Goal: Feedback & Contribution: Contribute content

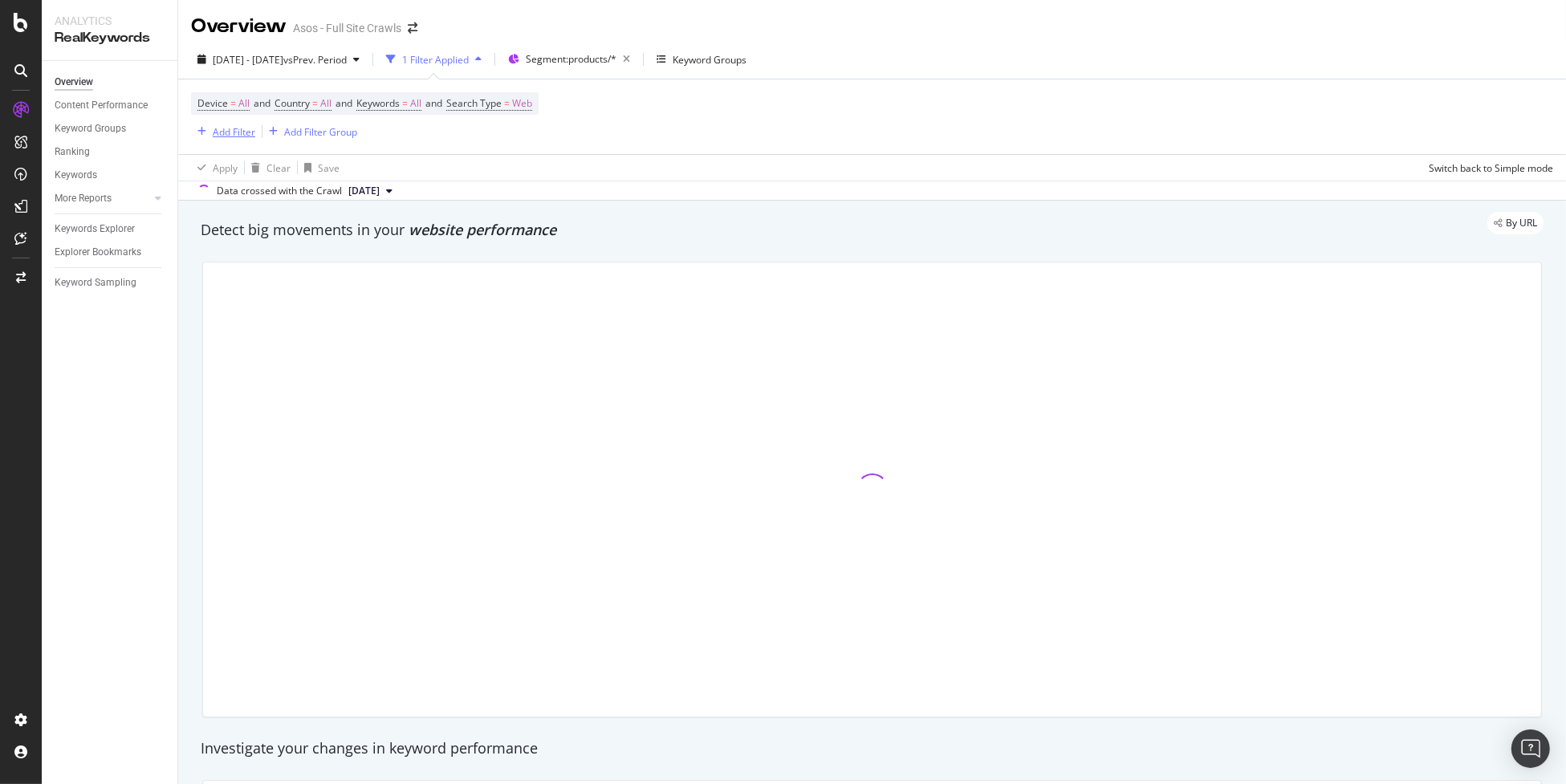
click at [241, 130] on div "Add Filter" at bounding box center [235, 132] width 43 height 14
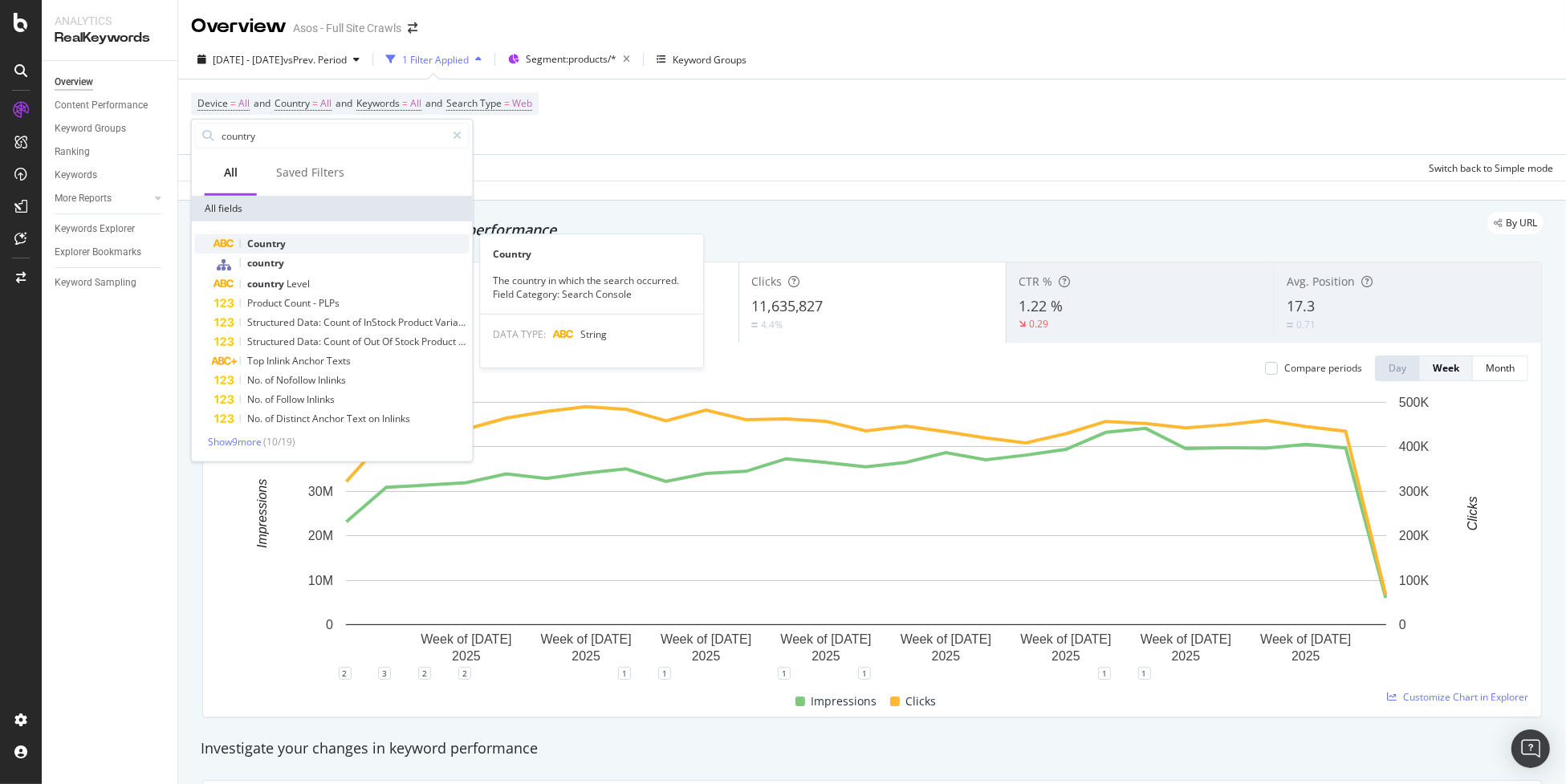
type input "country"
click at [369, 244] on div "Country" at bounding box center [341, 244] width 255 height 19
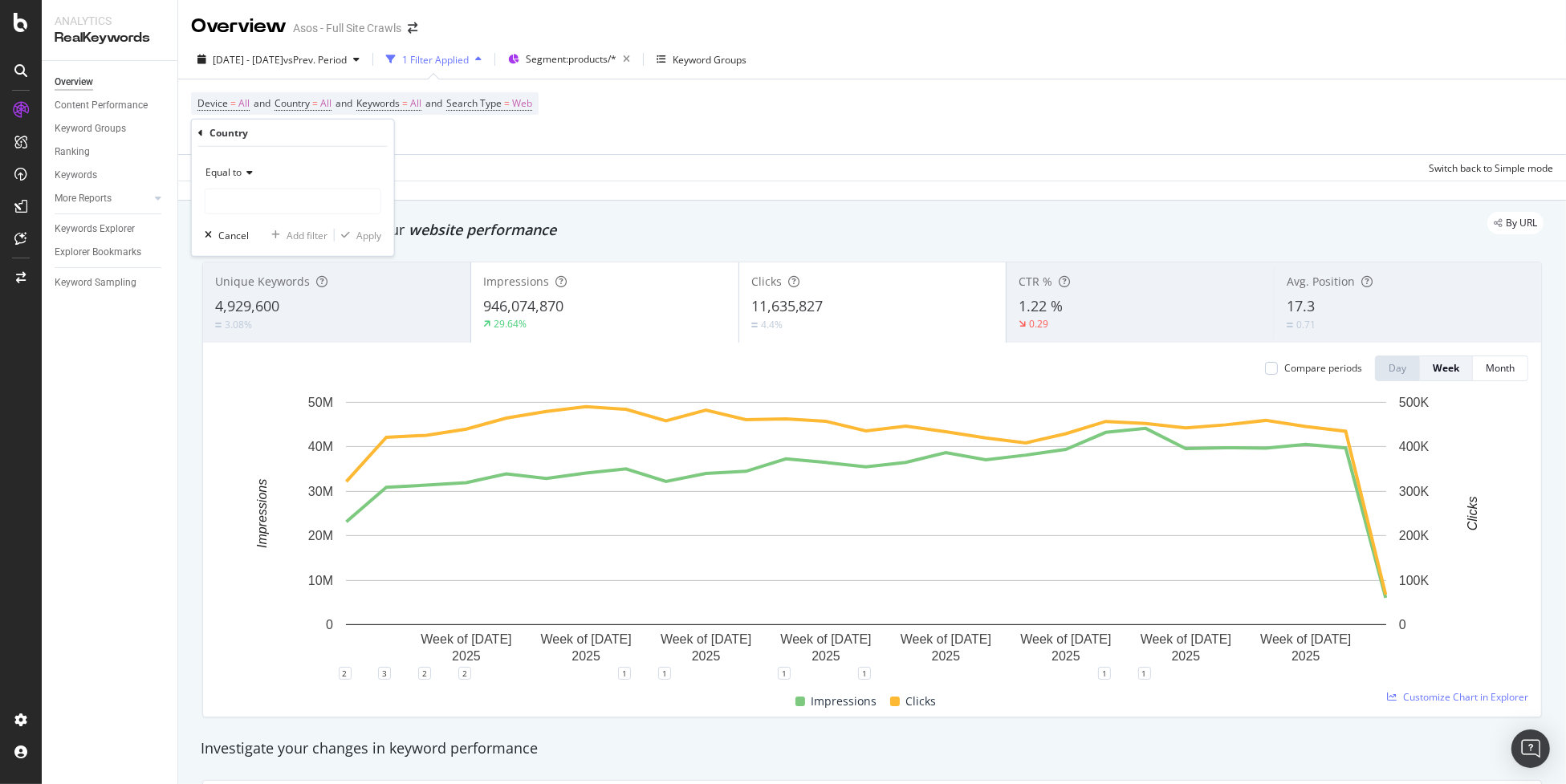
click at [239, 173] on span "Equal to" at bounding box center [223, 172] width 36 height 14
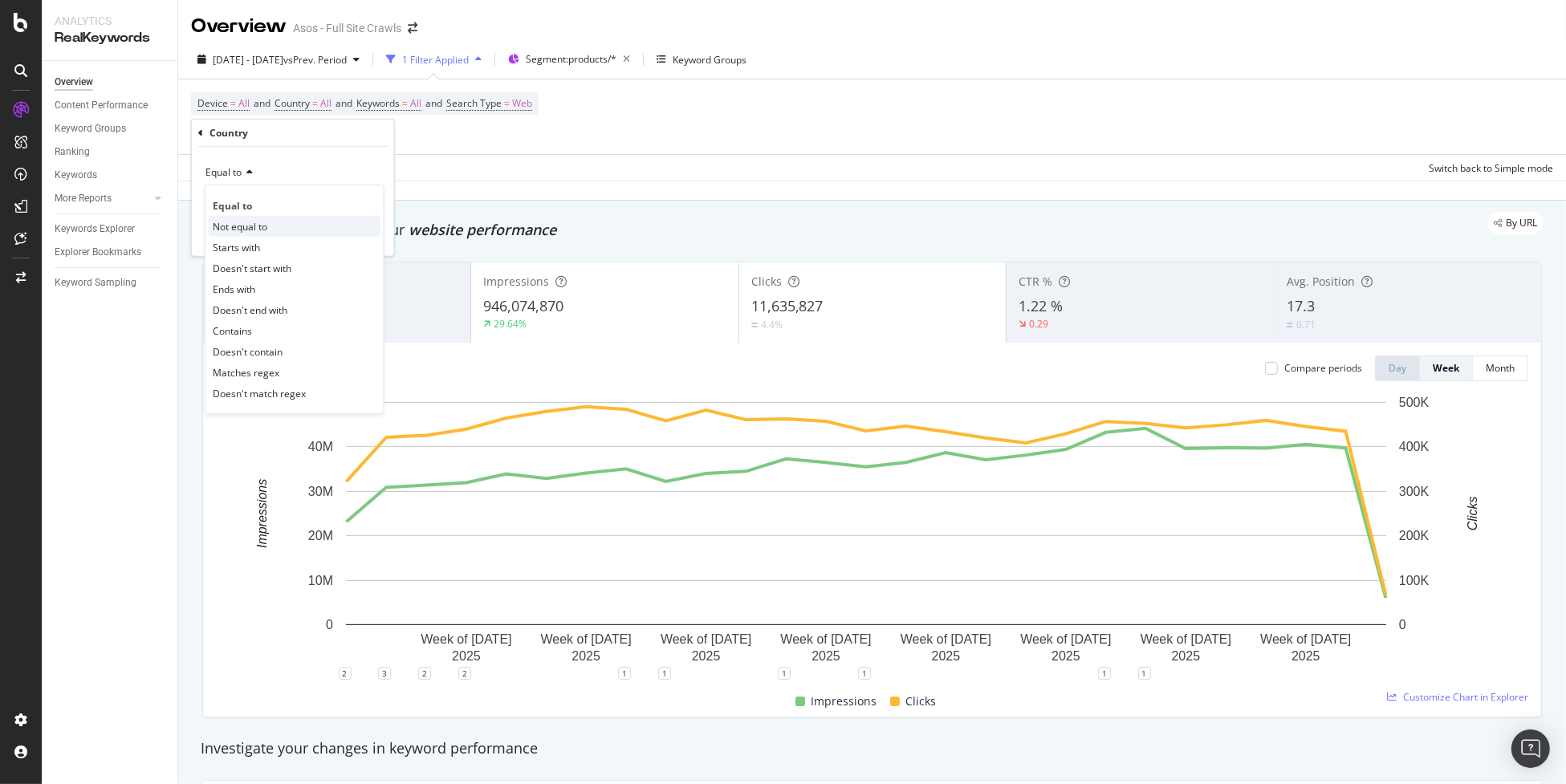
click at [338, 224] on div "Not equal to" at bounding box center [295, 226] width 172 height 21
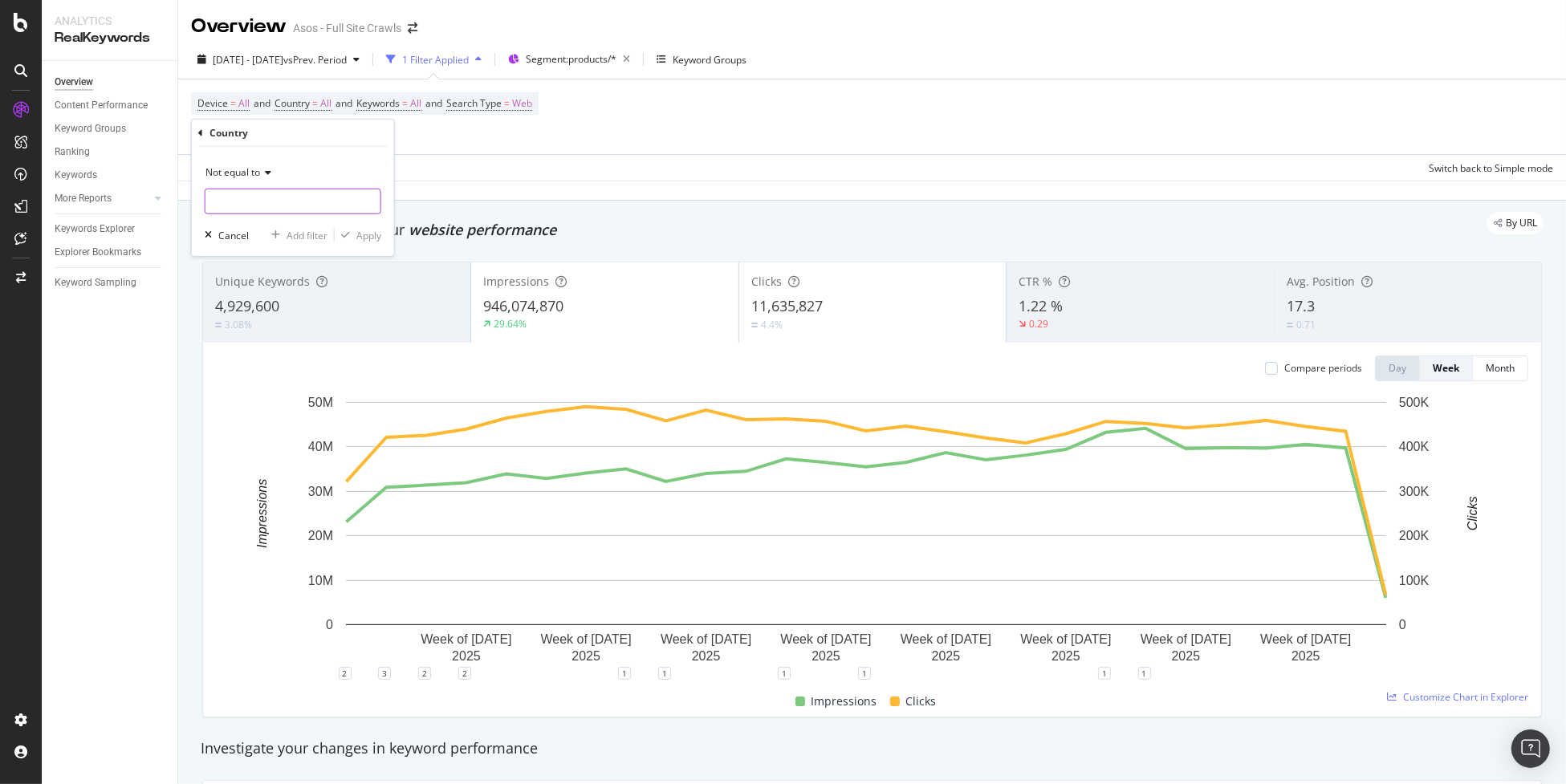
click at [298, 204] on input "text" at bounding box center [293, 202] width 175 height 26
click at [341, 221] on span "601,615 URLS" at bounding box center [350, 222] width 59 height 14
type input "Denmark"
click at [369, 235] on div "Apply" at bounding box center [369, 234] width 25 height 14
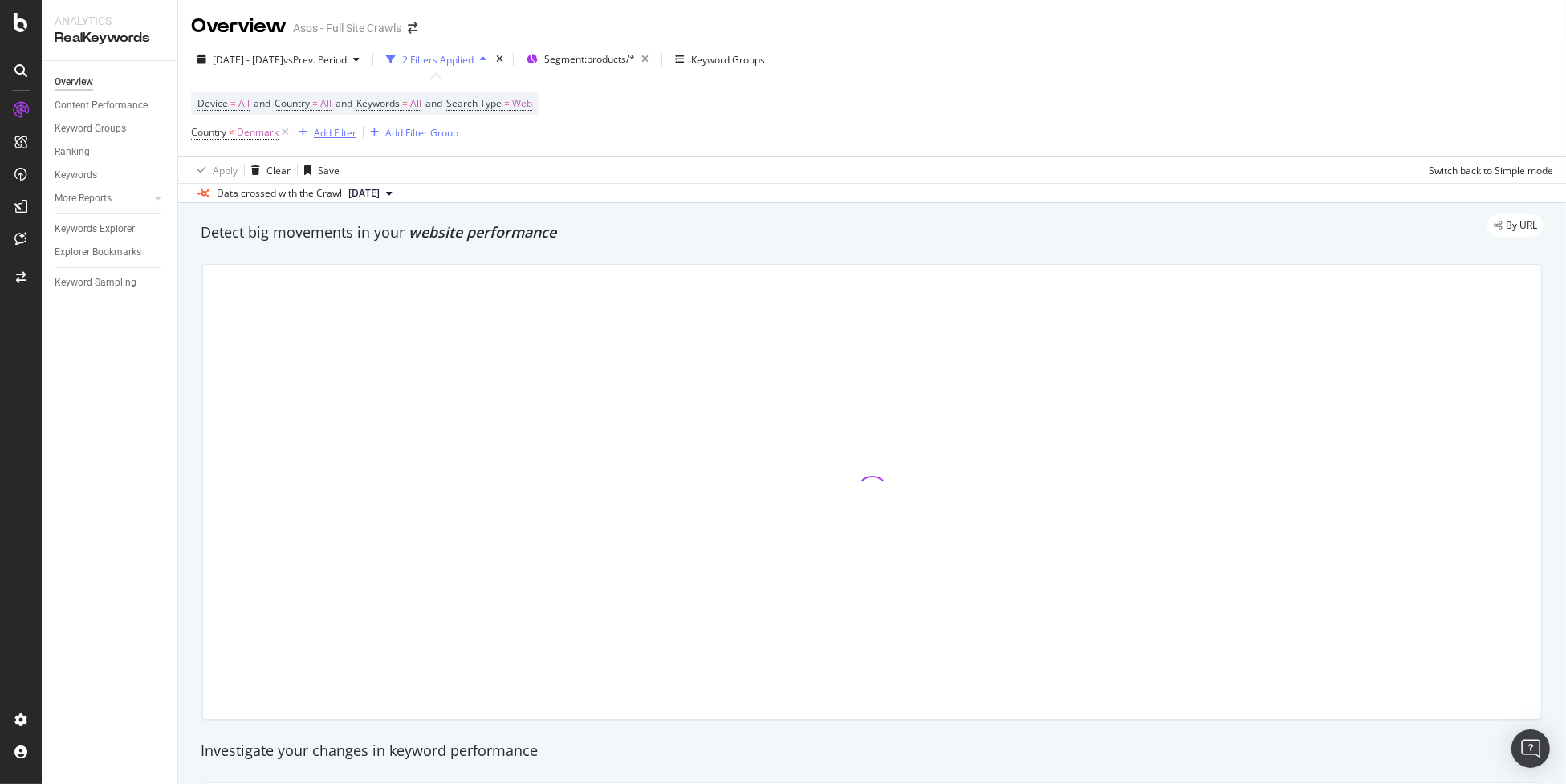
click at [340, 135] on div "Add Filter" at bounding box center [335, 133] width 43 height 14
click at [351, 70] on div "2025 Feb. 19th - Aug. 18th vs Prev. Period" at bounding box center [278, 59] width 175 height 24
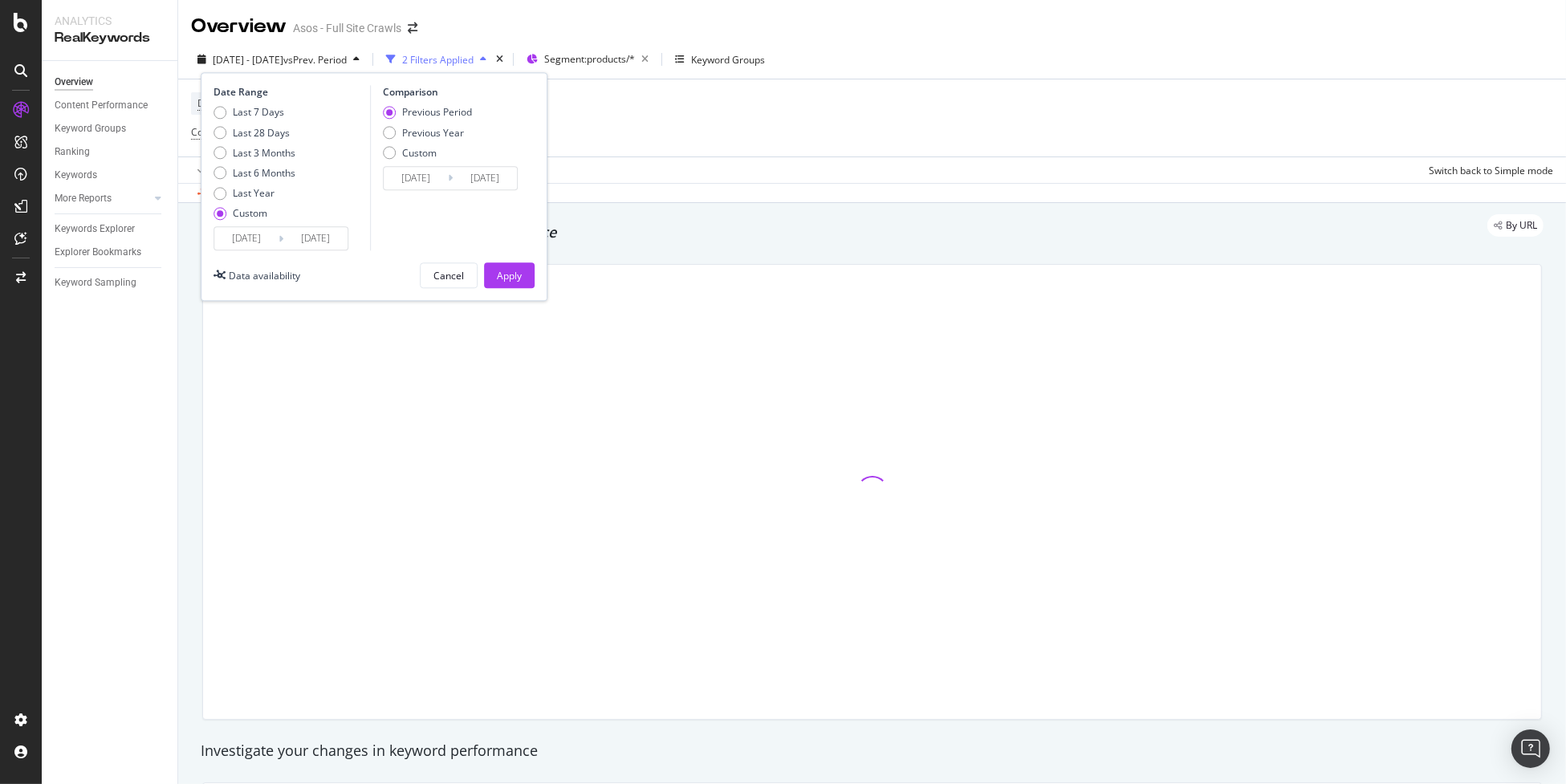
click at [256, 250] on input "2025/02/19" at bounding box center [246, 239] width 64 height 22
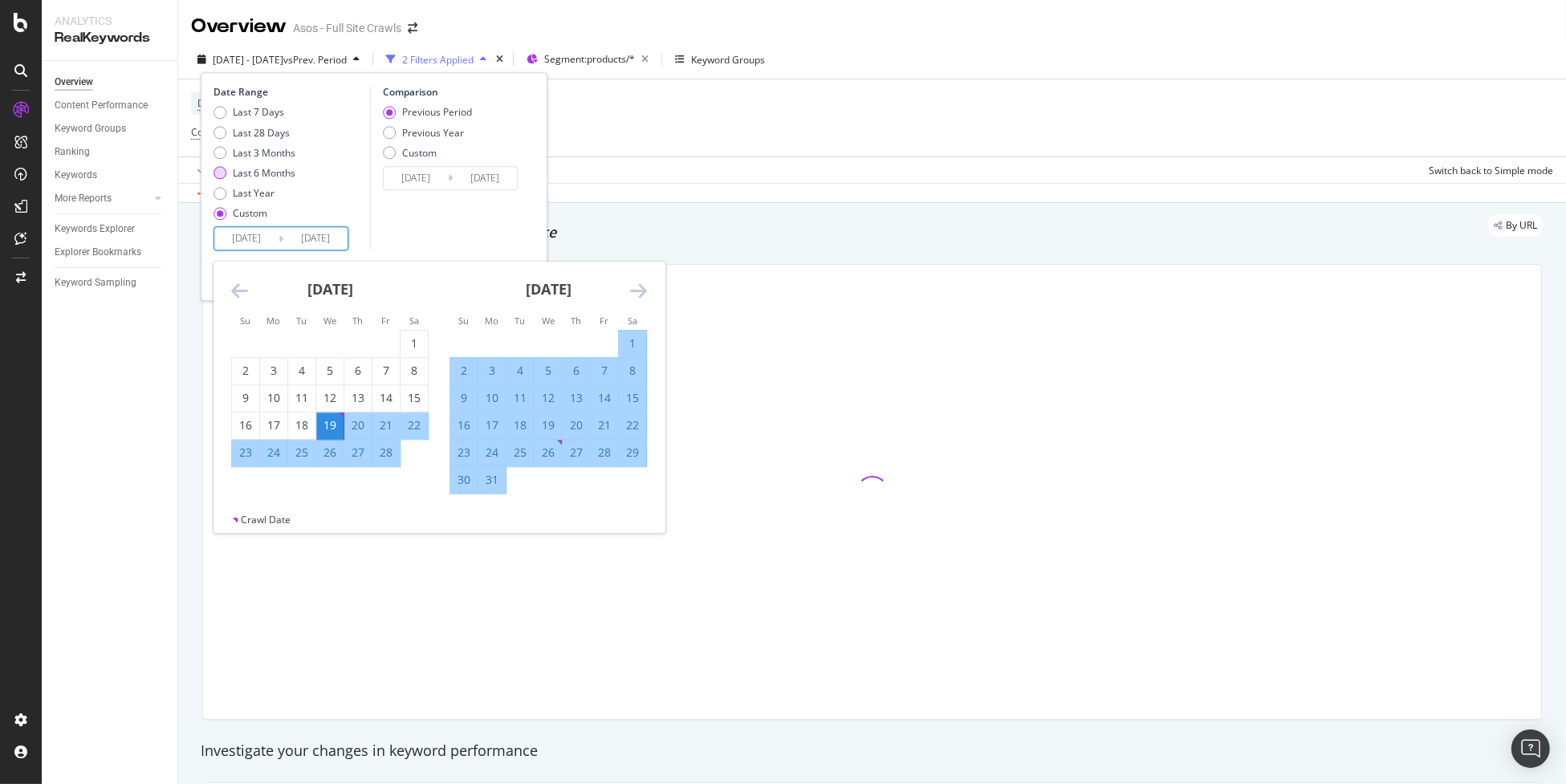
click at [266, 173] on div "Last 6 Months" at bounding box center [264, 173] width 63 height 14
type input "2025/03/01"
type input "2025/08/28"
type input "2024/08/31"
type input "2025/02/28"
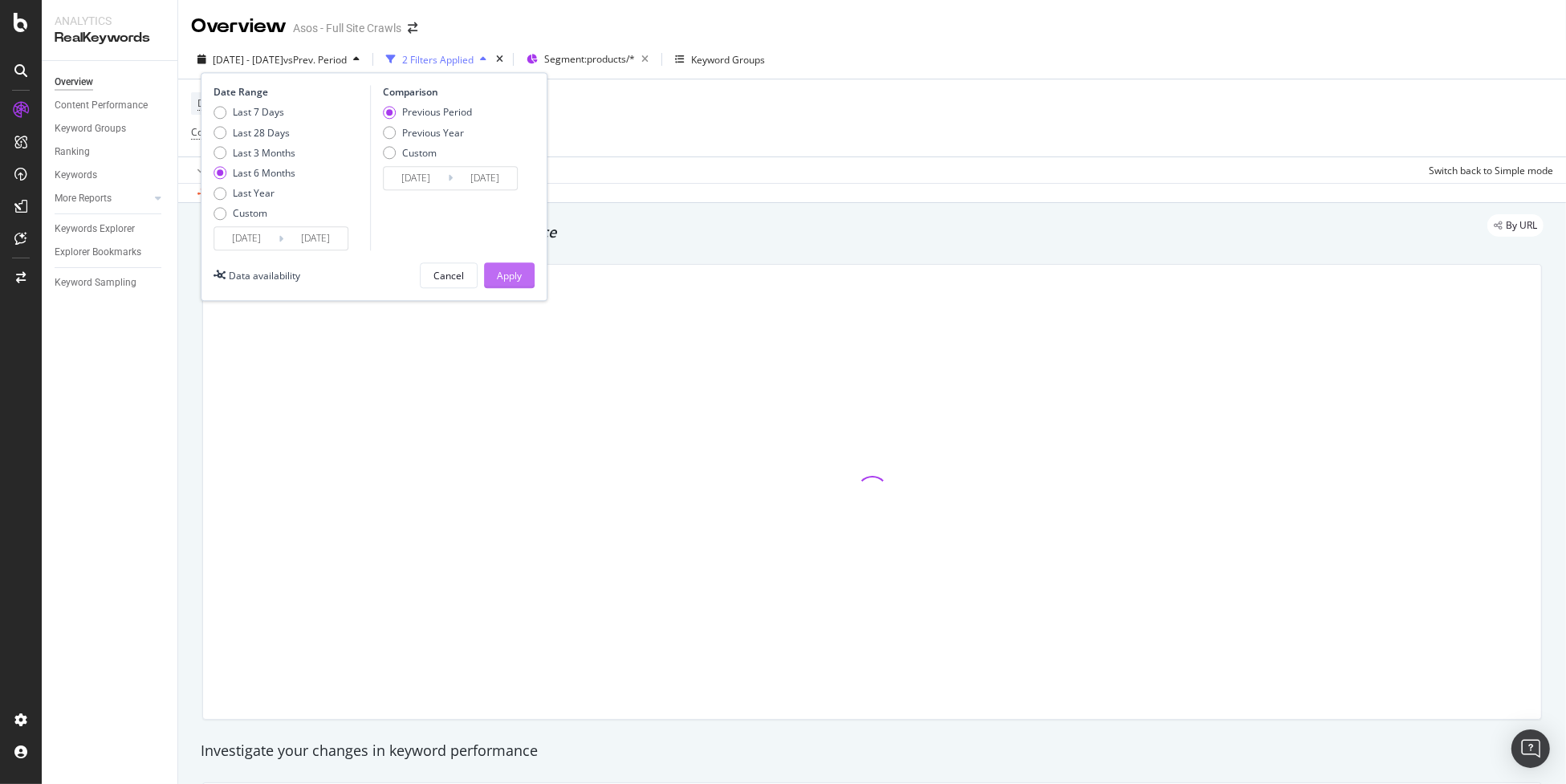
click at [519, 270] on div "Apply" at bounding box center [509, 276] width 25 height 14
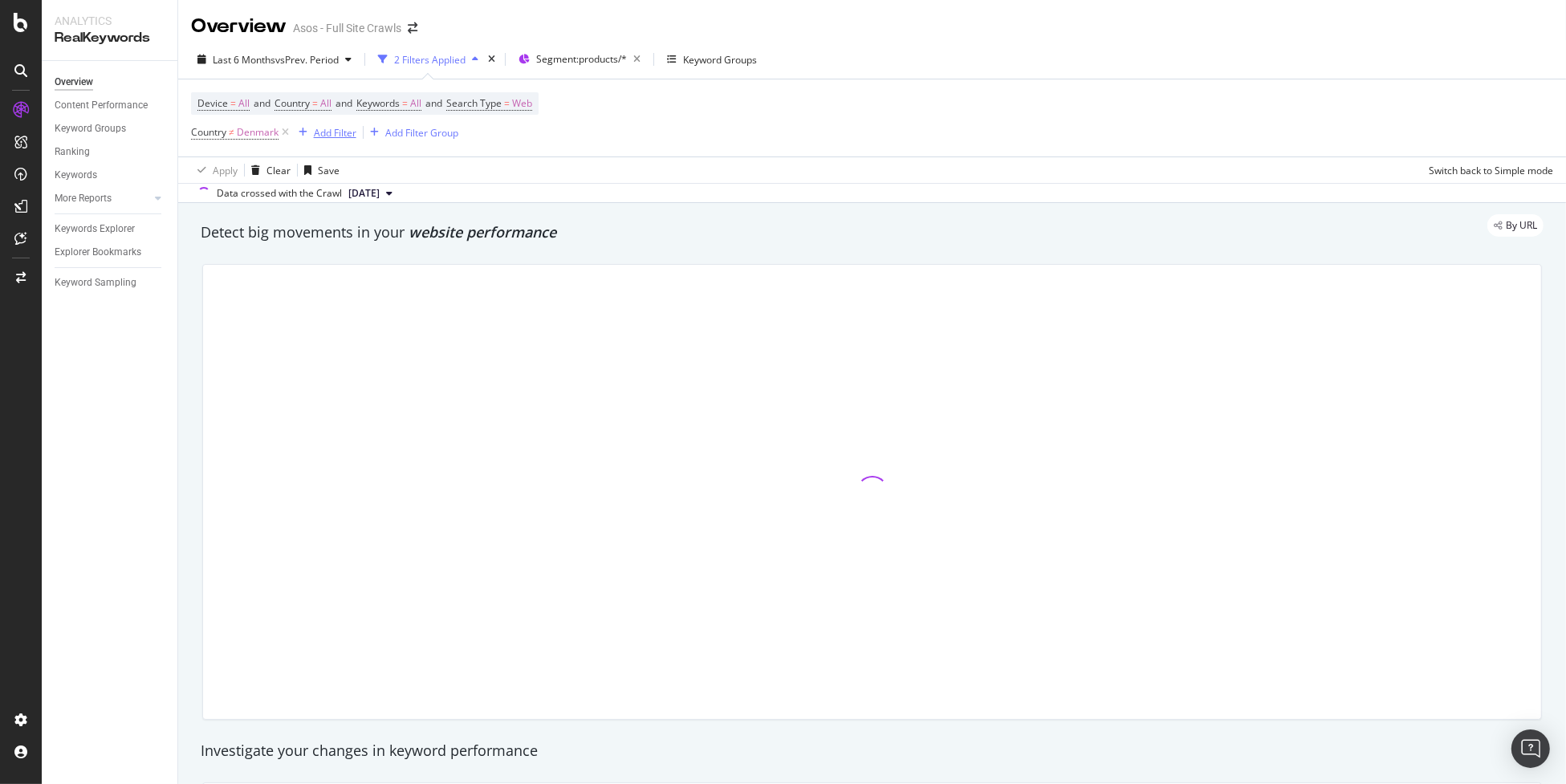
click at [320, 135] on div "Add Filter" at bounding box center [335, 133] width 43 height 14
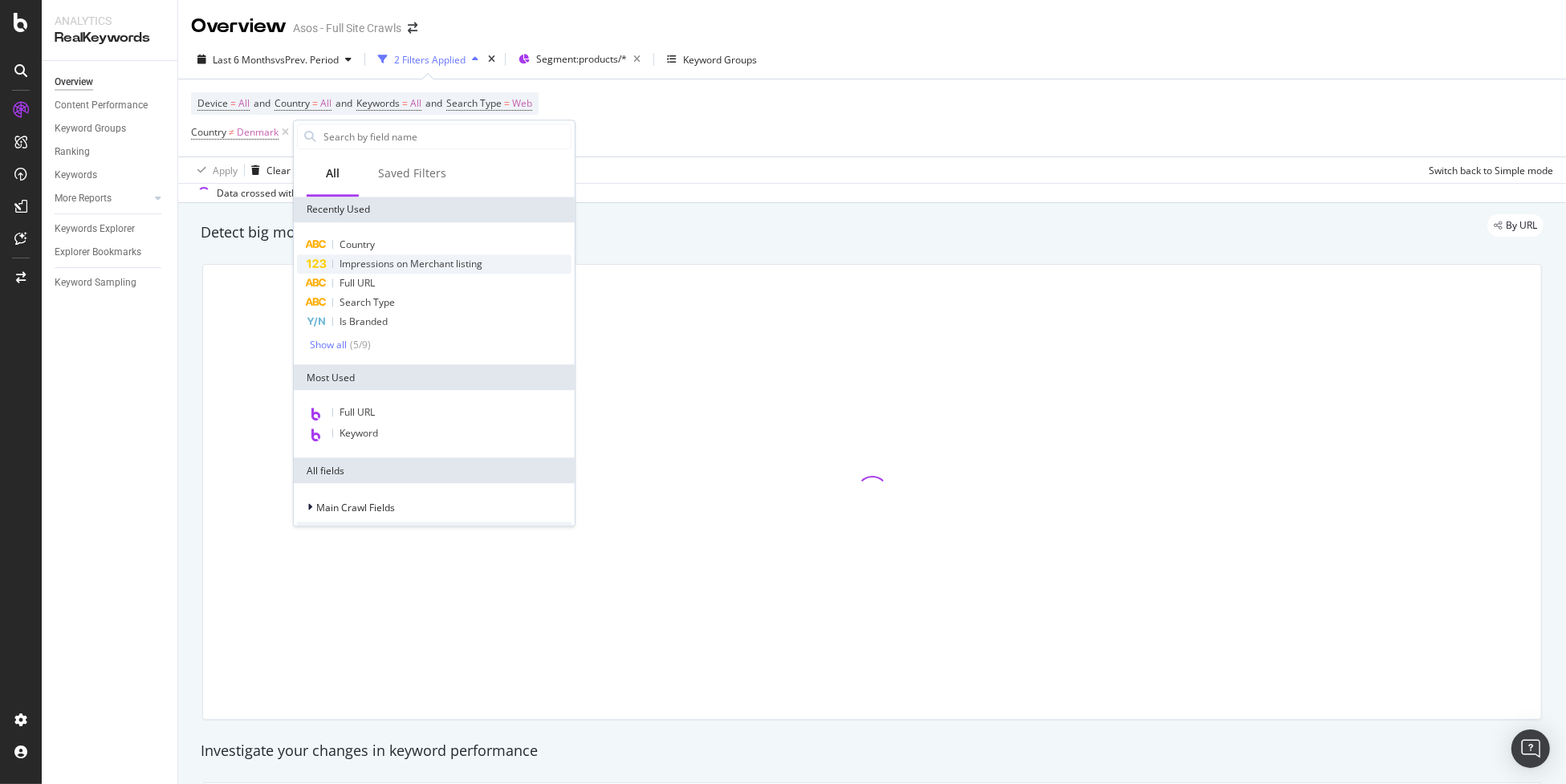
click at [425, 263] on span "Impressions on Merchant listing" at bounding box center [411, 264] width 143 height 14
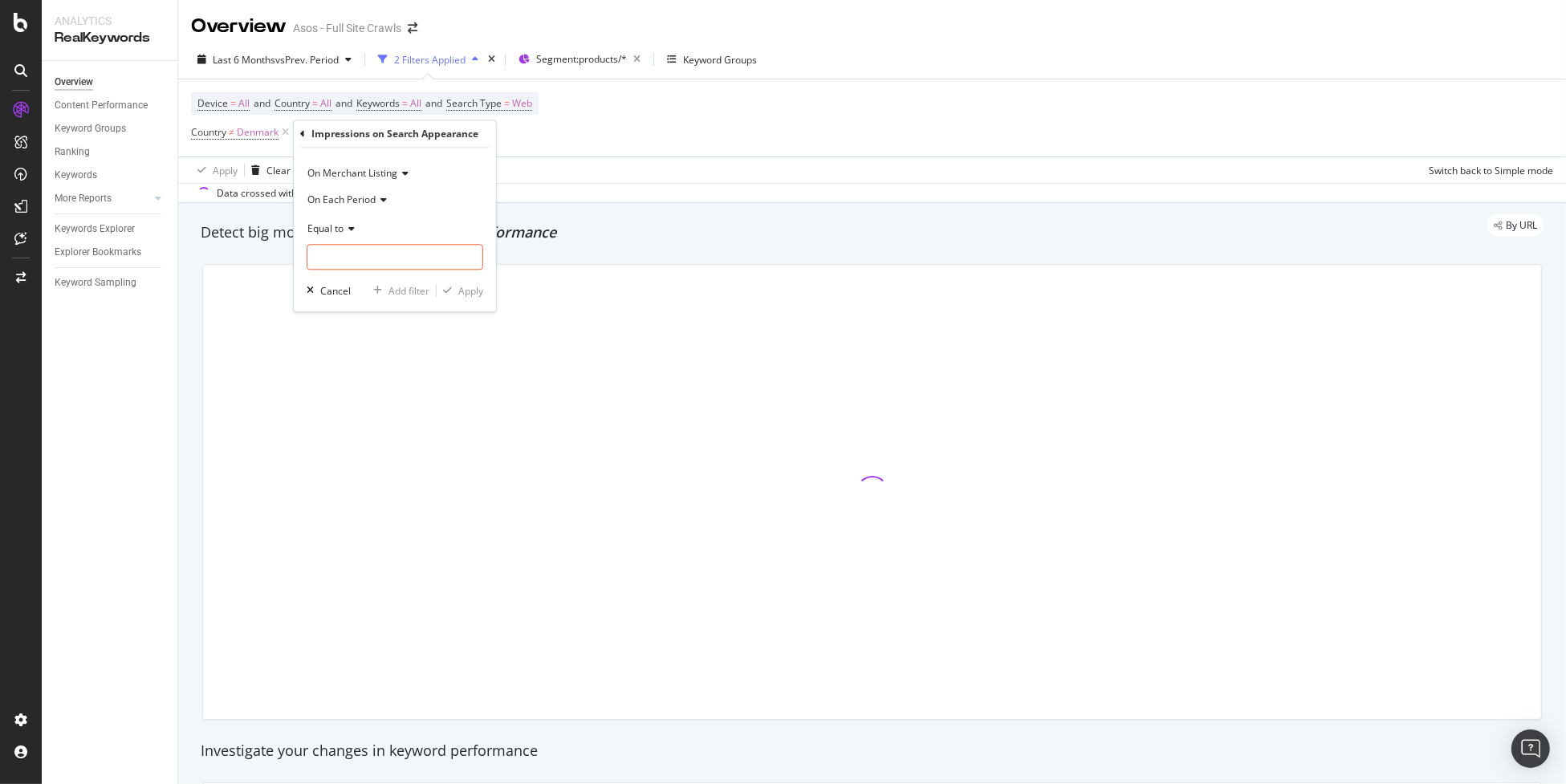
click at [346, 198] on span "On Each Period" at bounding box center [341, 199] width 68 height 14
click at [369, 256] on span "On Current Period" at bounding box center [355, 253] width 81 height 14
click at [340, 222] on span "Equal to" at bounding box center [326, 228] width 36 height 14
click at [381, 363] on span "Greater than or equal to" at bounding box center [369, 366] width 108 height 14
click at [405, 261] on input "number" at bounding box center [395, 257] width 177 height 26
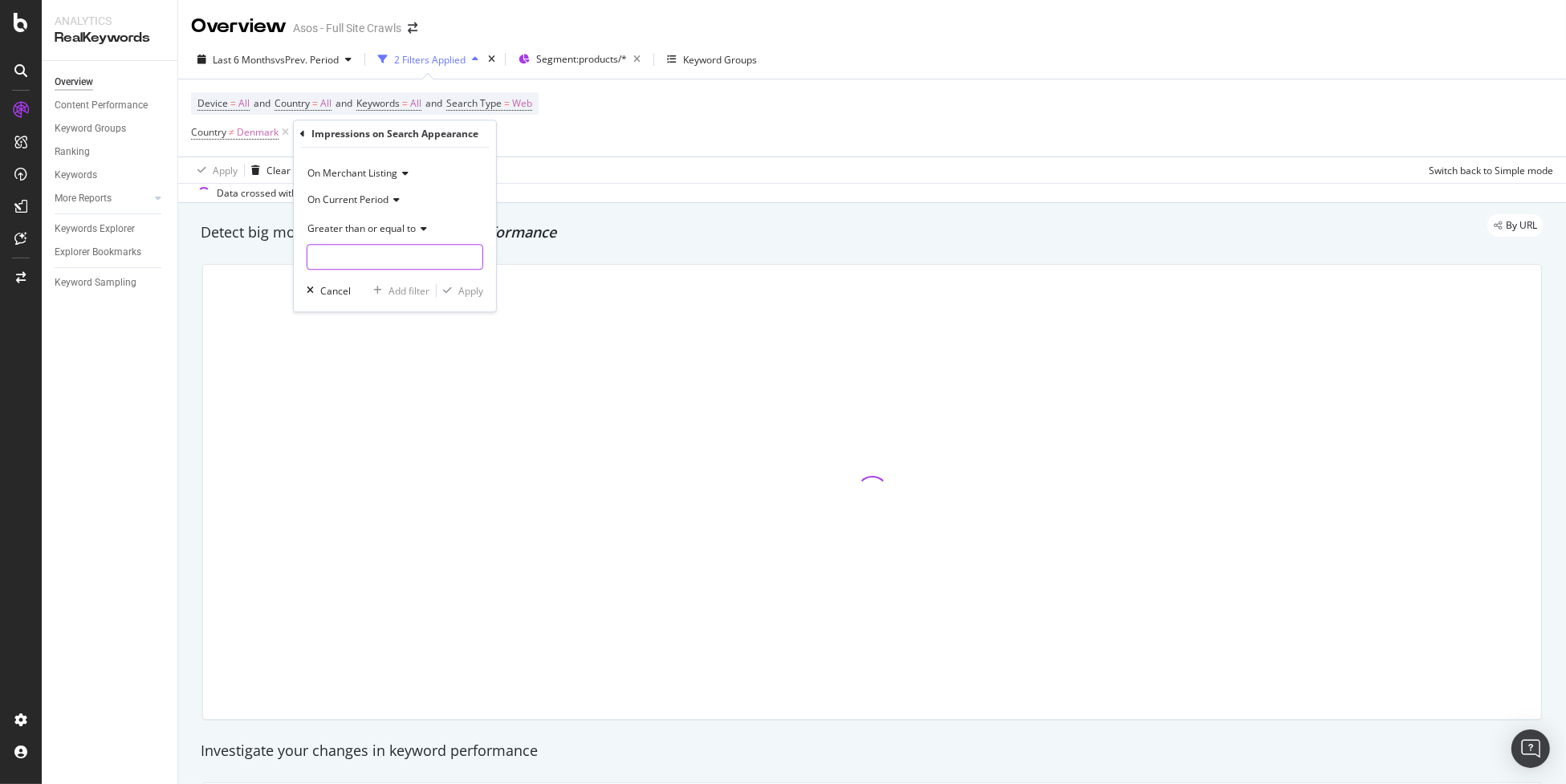
type input "1"
click at [470, 292] on div "Apply" at bounding box center [471, 291] width 25 height 14
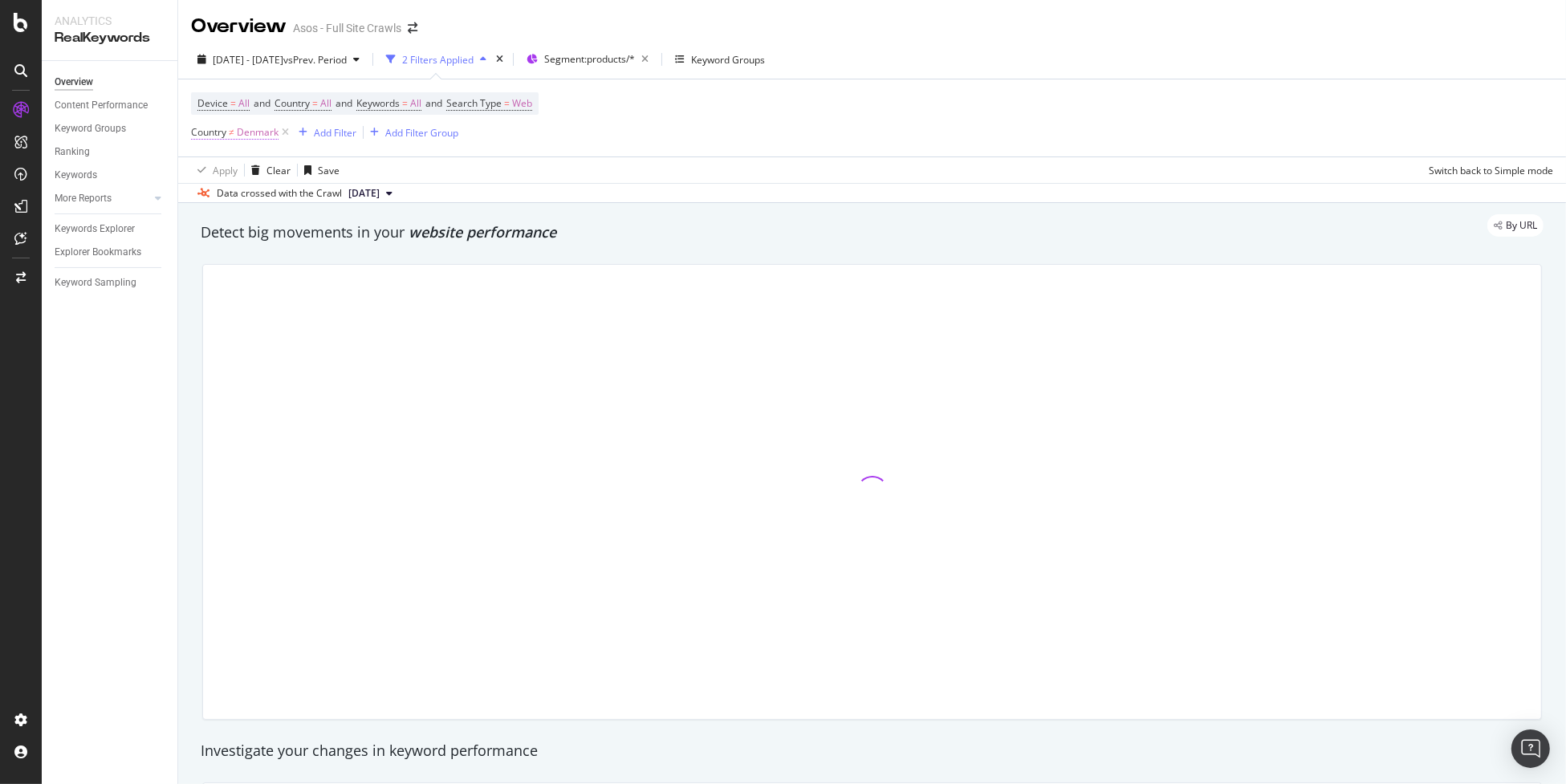
click at [247, 135] on span "Denmark" at bounding box center [258, 132] width 42 height 22
type input "Denmark"
click at [243, 178] on div "Not equal to" at bounding box center [293, 171] width 177 height 26
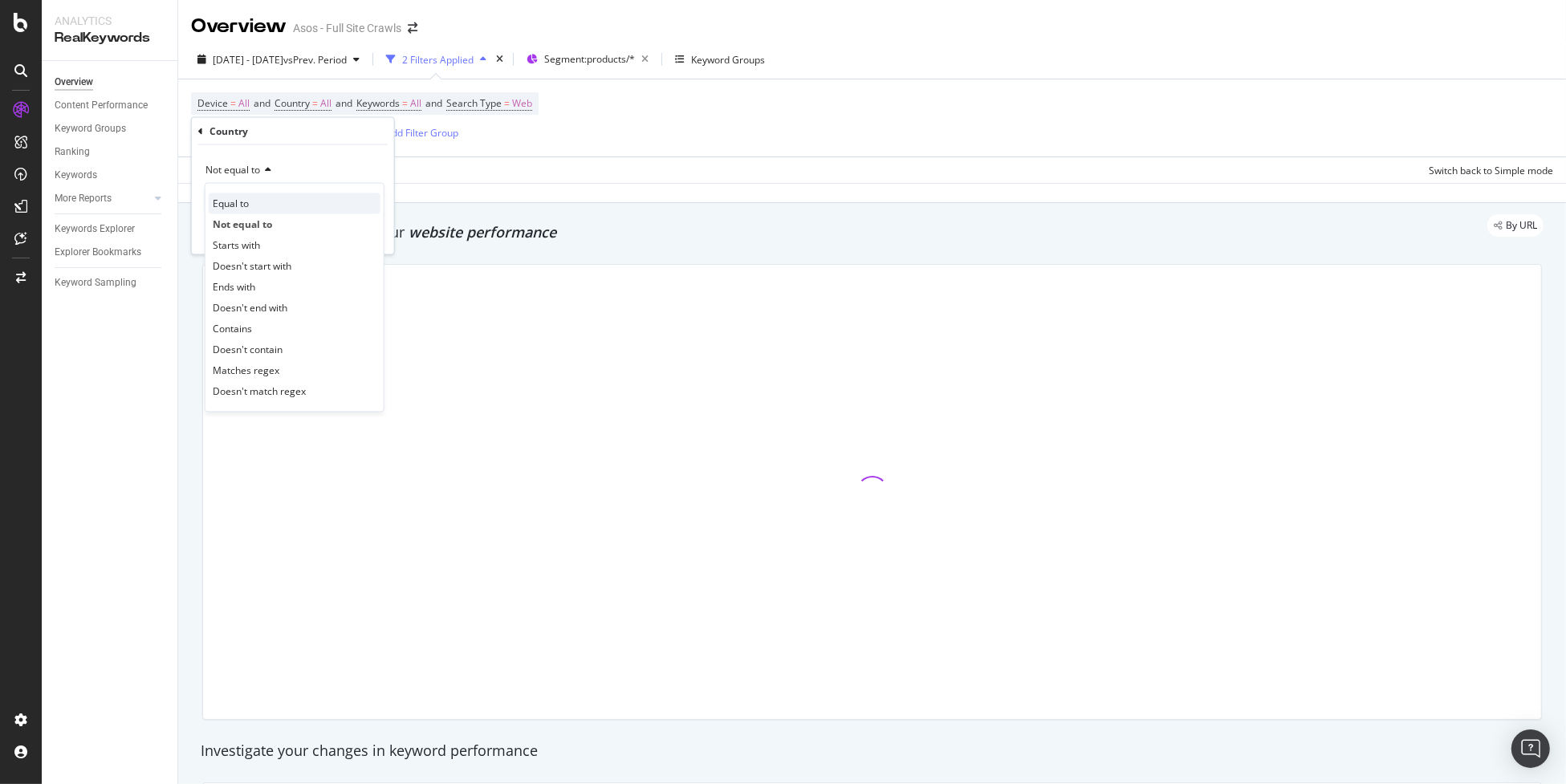
click at [257, 209] on div "Equal to" at bounding box center [295, 204] width 172 height 21
type input "Denmark"
click at [360, 231] on div "Apply" at bounding box center [369, 234] width 25 height 14
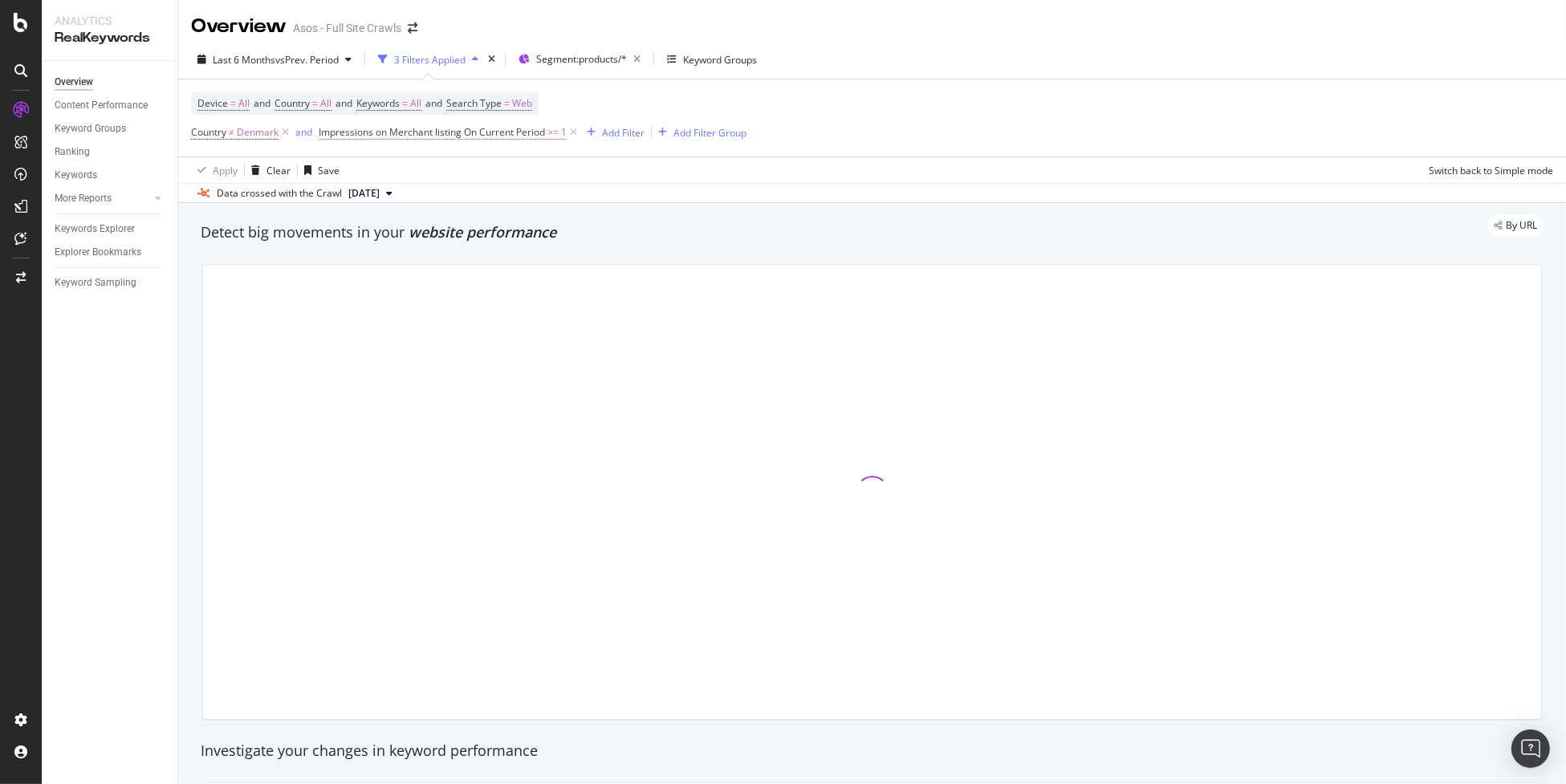
click at [527, 134] on span "Impressions on Merchant listing On Current Period" at bounding box center [432, 132] width 227 height 14
click at [545, 150] on div "Device = All and Country = All and Keywords = All and Search Type = Web Country…" at bounding box center [872, 119] width 1362 height 77
click at [575, 134] on icon at bounding box center [574, 132] width 14 height 16
click at [348, 139] on div "Add Filter" at bounding box center [335, 133] width 43 height 14
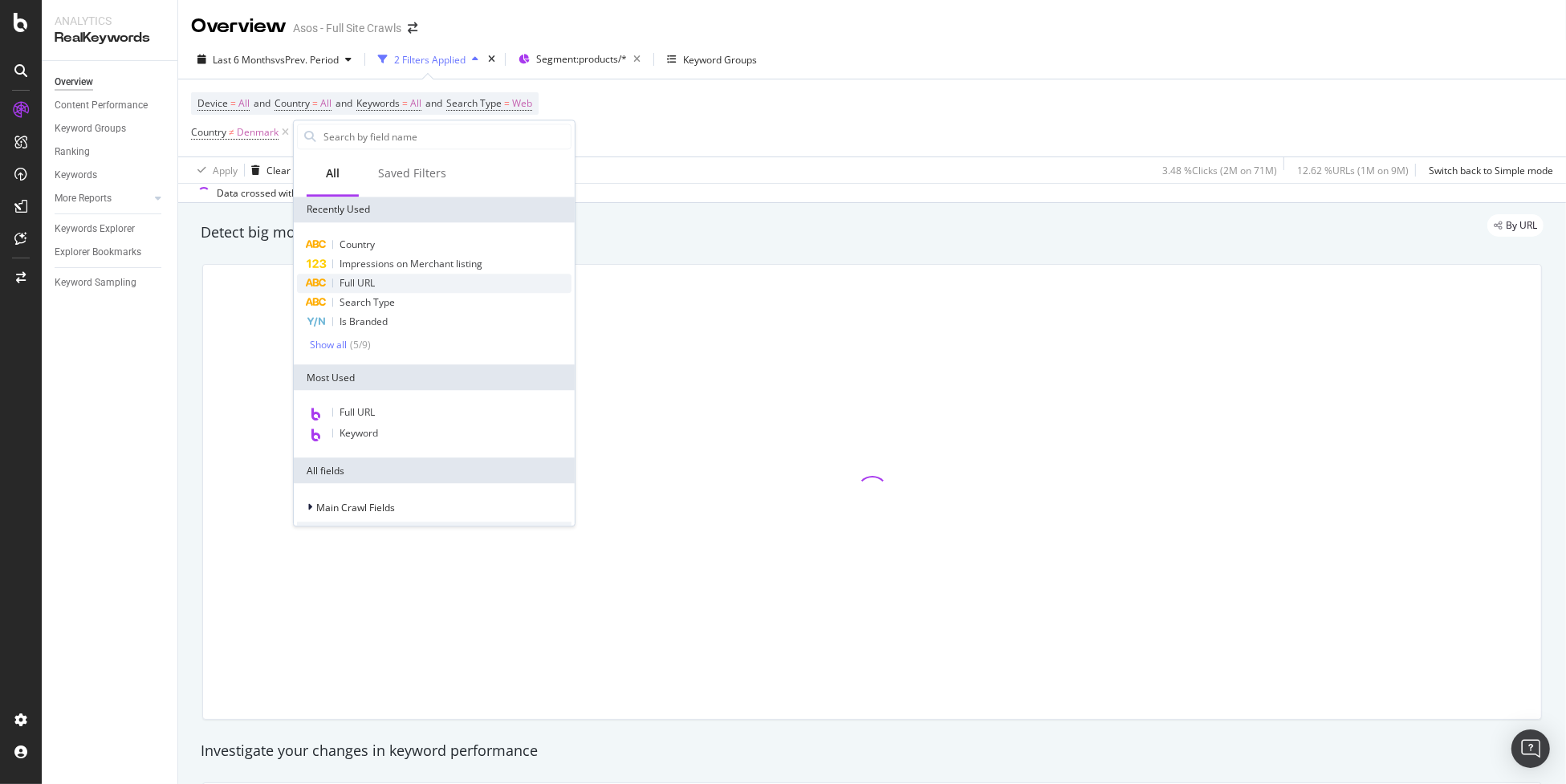
click at [411, 283] on div "Full URL" at bounding box center [435, 283] width 275 height 19
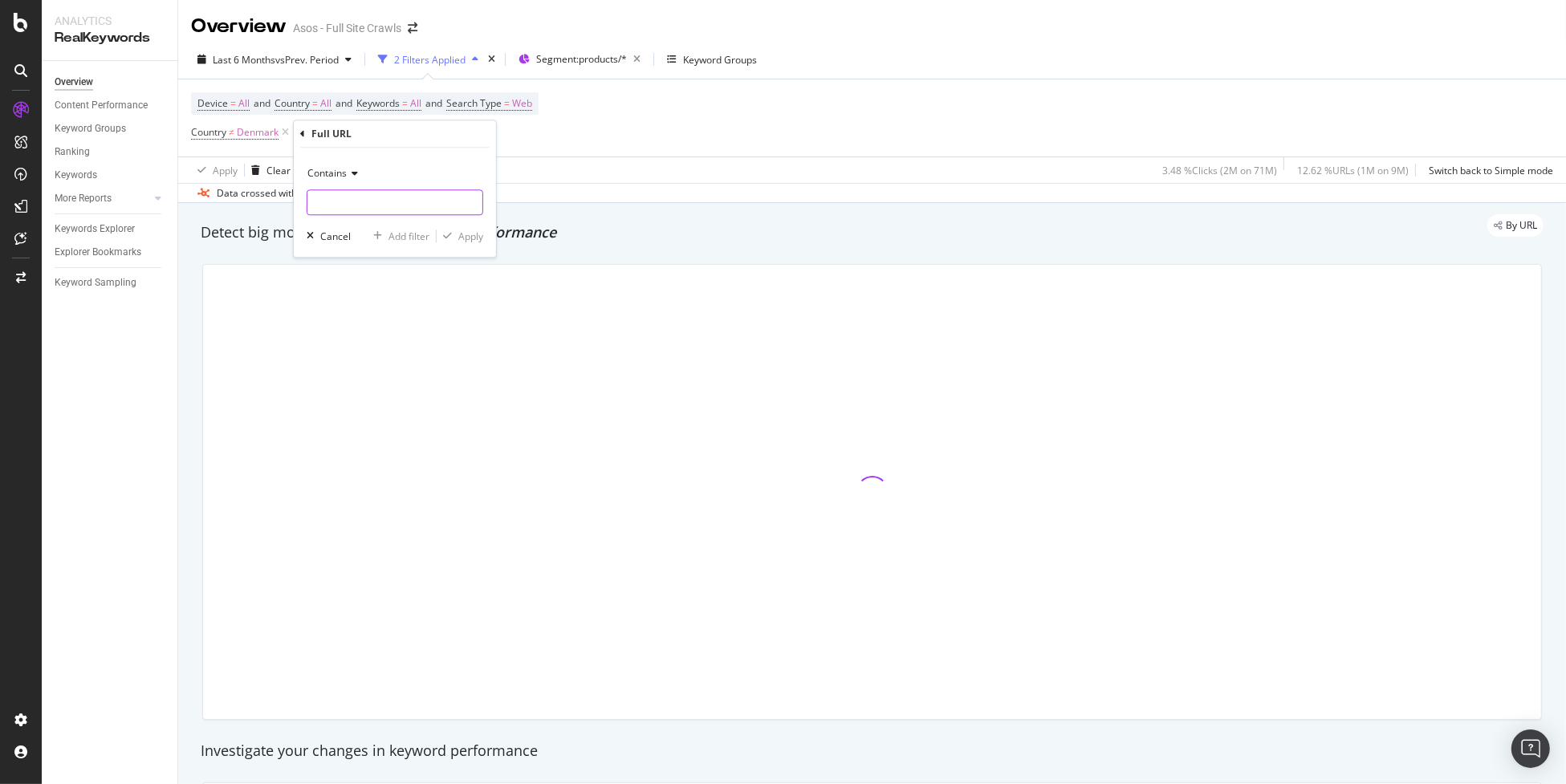
click at [369, 205] on input "text" at bounding box center [395, 203] width 175 height 26
click at [369, 200] on input "text" at bounding box center [395, 203] width 175 height 26
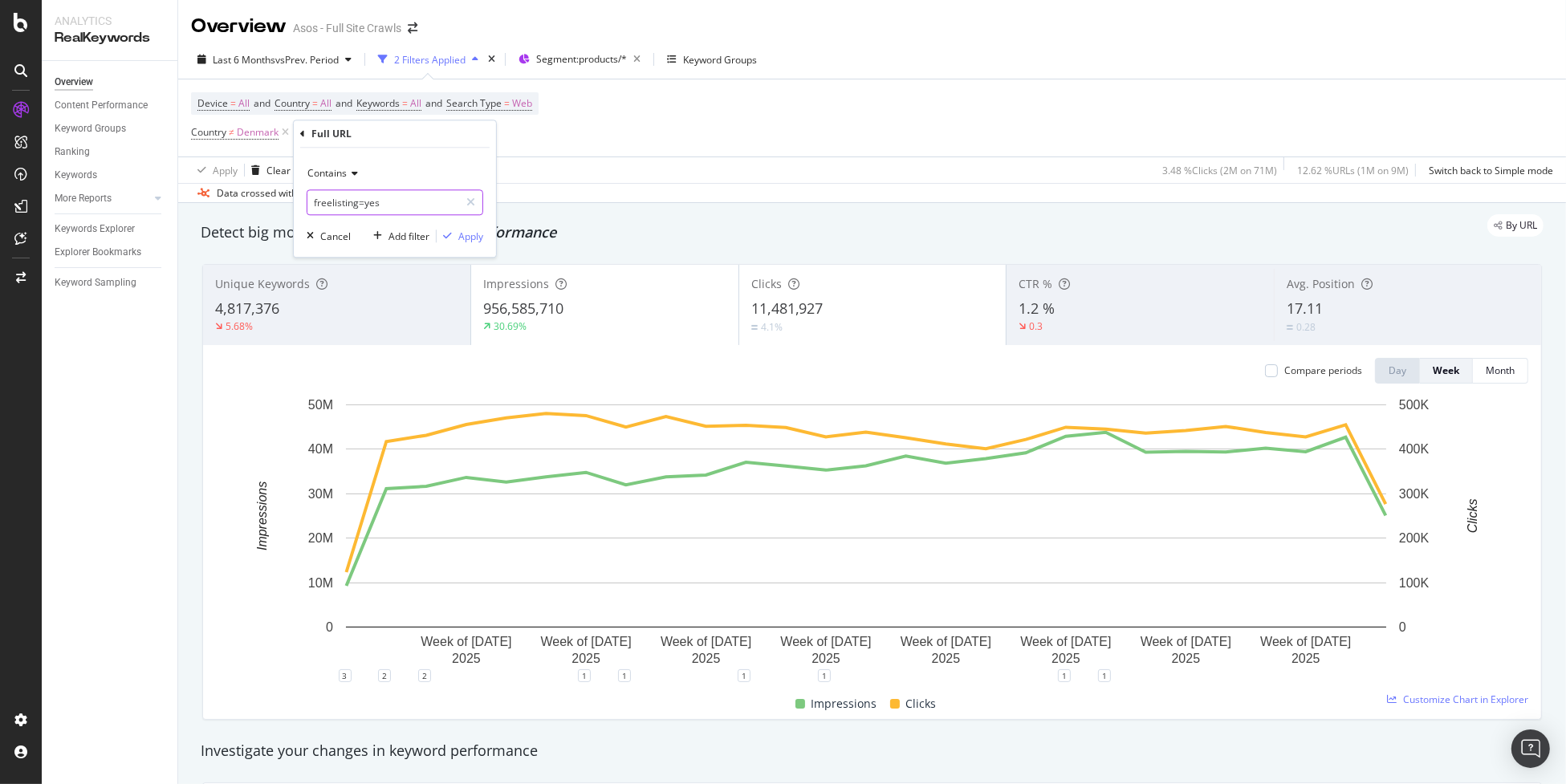
type input "freelisting=yes"
click at [484, 241] on div "Contains freelisting=yes Cancel Add filter Apply" at bounding box center [394, 202] width 202 height 109
click at [464, 234] on div "Apply" at bounding box center [471, 236] width 25 height 14
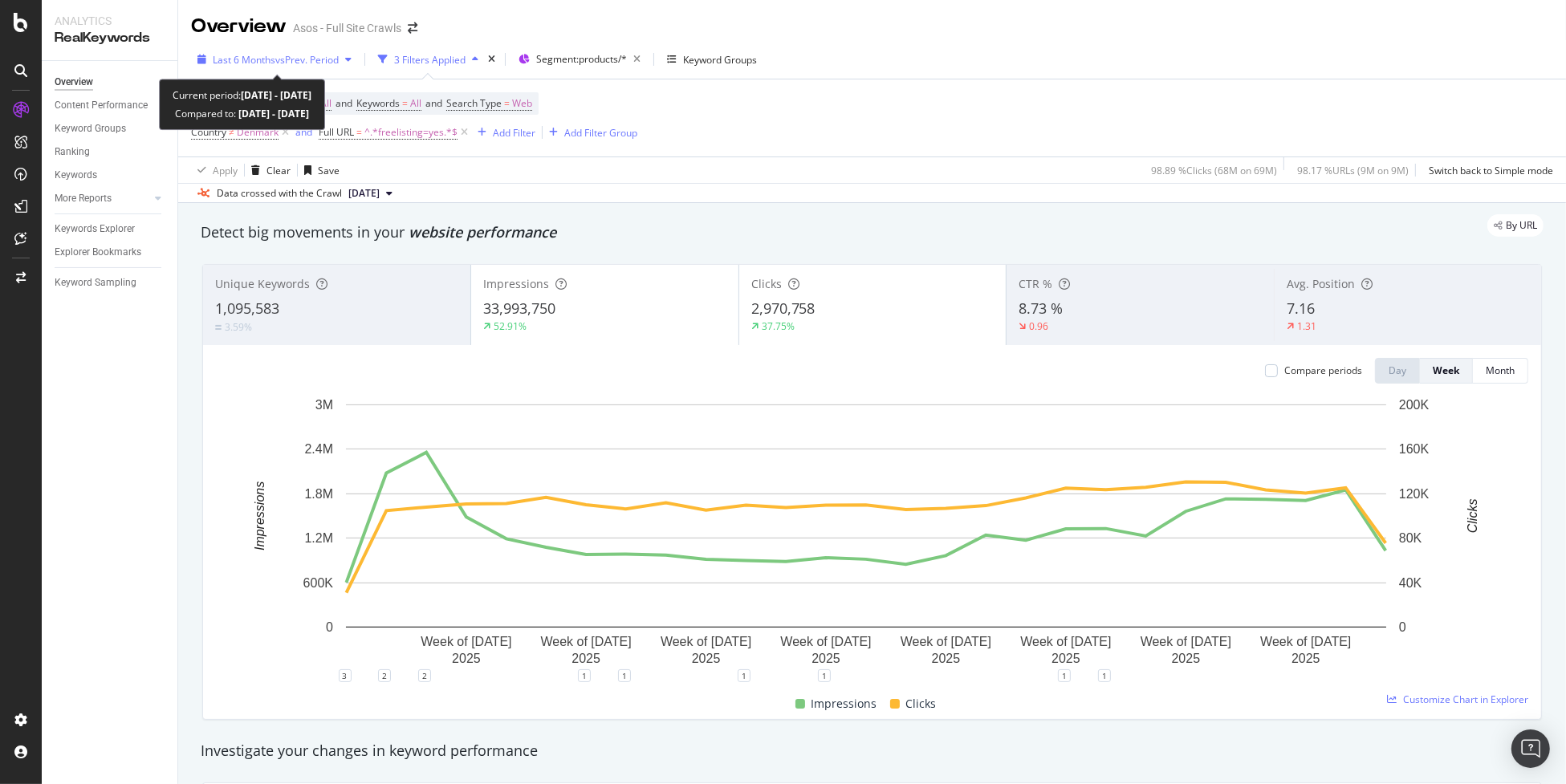
click at [279, 55] on span "vs Prev. Period" at bounding box center [308, 60] width 64 height 14
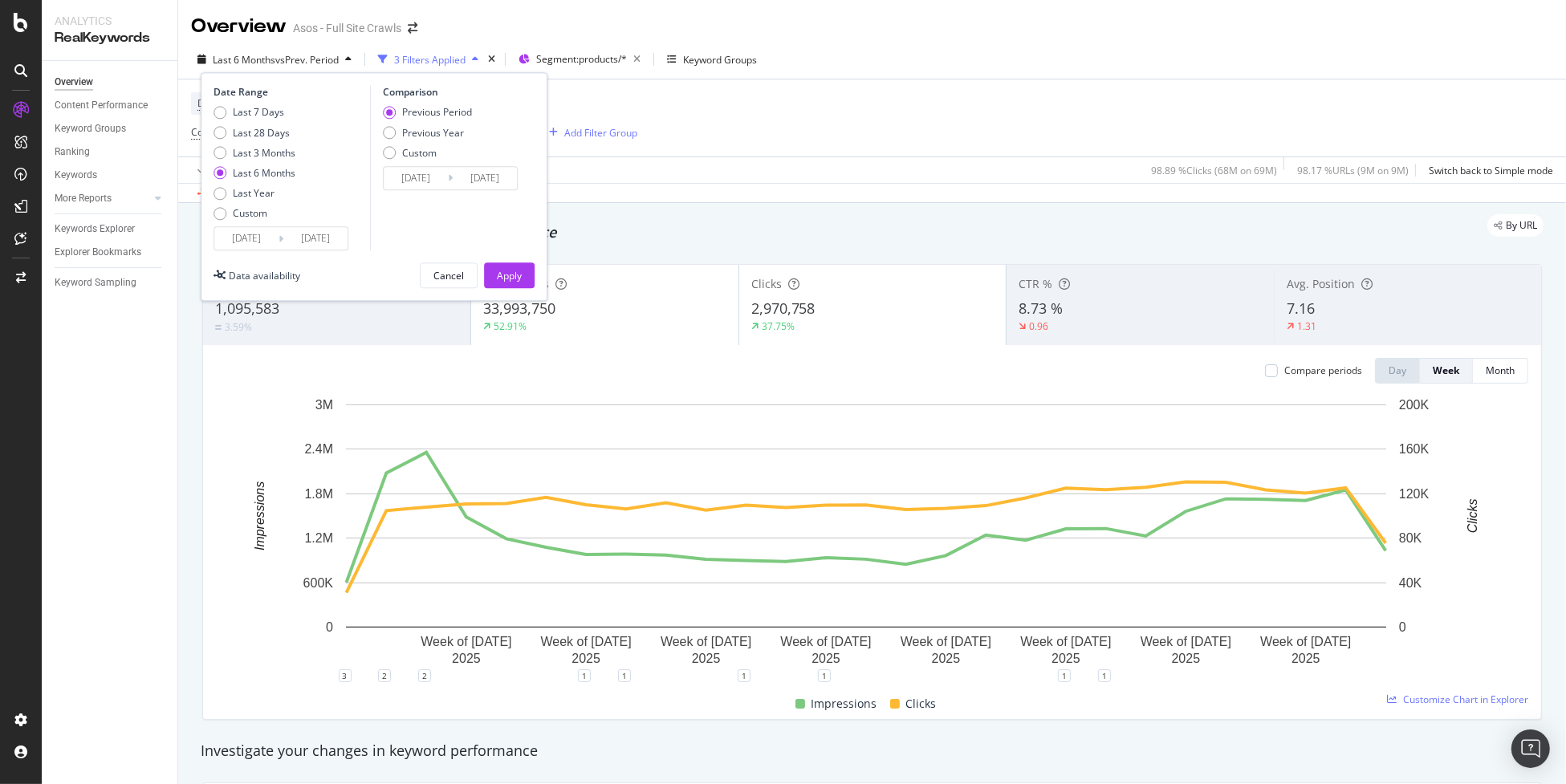
drag, startPoint x: 1159, startPoint y: 683, endPoint x: 1132, endPoint y: 679, distance: 27.3
click at [1154, 680] on div "3 2 2 1 1 1 1 1 1" at bounding box center [872, 682] width 1313 height 13
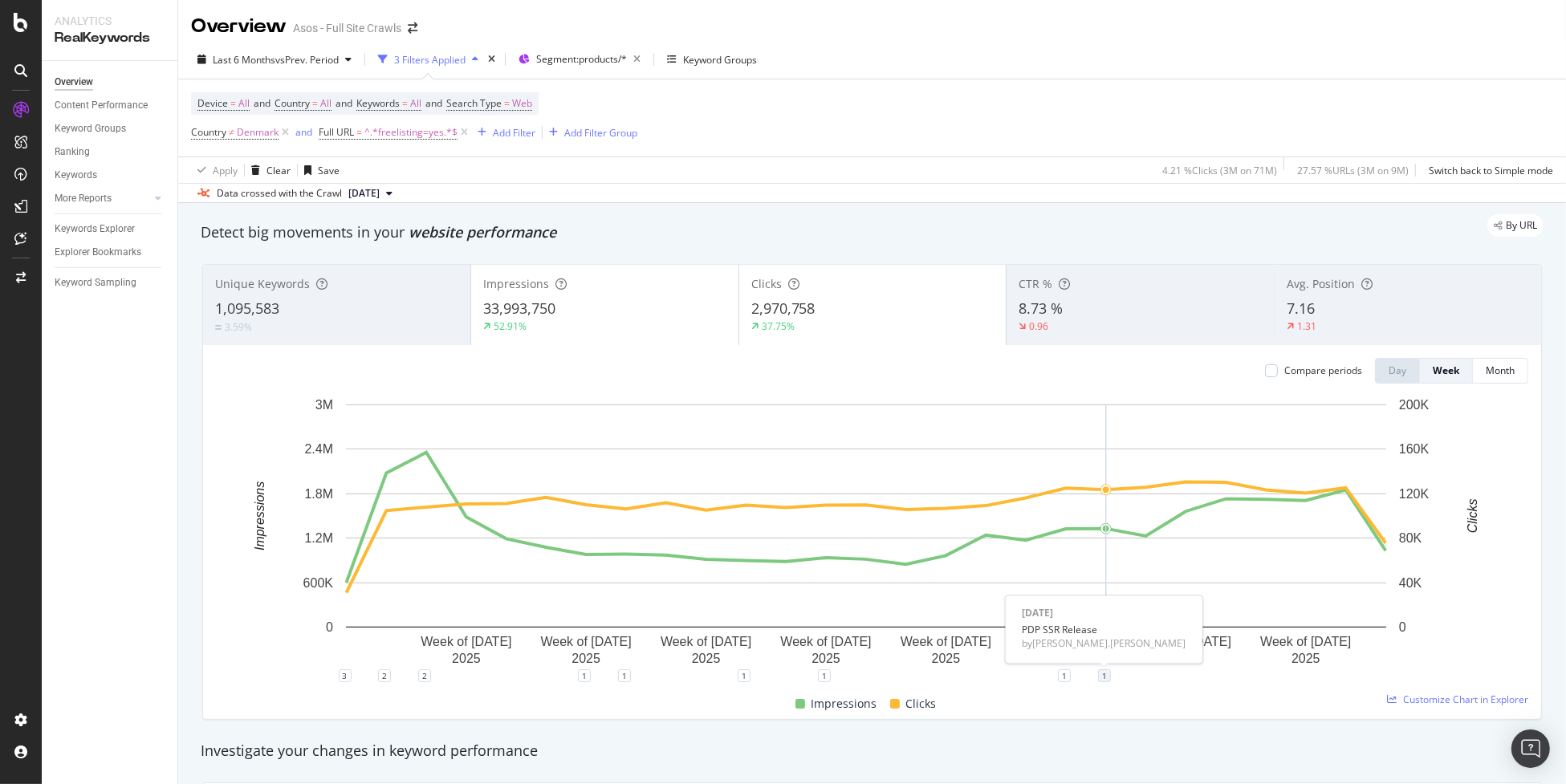
click at [1105, 676] on div "1" at bounding box center [1104, 675] width 13 height 13
click at [1148, 593] on icon "pencil" at bounding box center [1153, 589] width 11 height 11
click at [1080, 532] on input "2025-07-11" at bounding box center [1083, 526] width 101 height 30
click at [1118, 531] on input "2025-07-11" at bounding box center [1083, 526] width 101 height 30
click at [1159, 633] on div "Save" at bounding box center [1164, 629] width 21 height 14
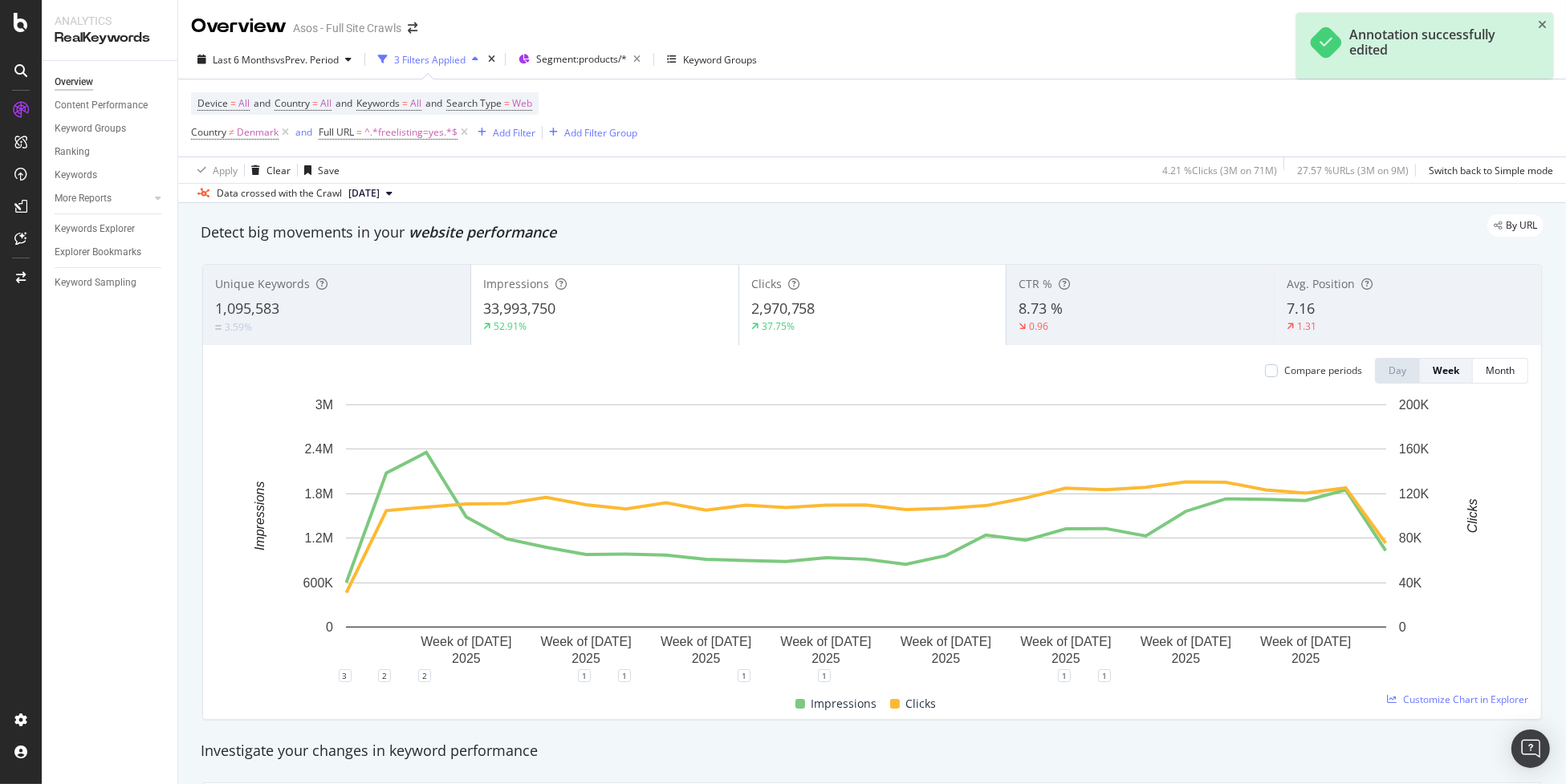
click at [1136, 707] on div "Impressions Clicks" at bounding box center [866, 704] width 1313 height 31
click at [1107, 677] on div "1" at bounding box center [1104, 675] width 13 height 13
click at [1152, 595] on icon "pencil" at bounding box center [1153, 589] width 11 height 11
click at [1062, 516] on input "2025-07-11" at bounding box center [1083, 526] width 101 height 30
click at [1130, 527] on input "2025-07-11" at bounding box center [1083, 526] width 101 height 30
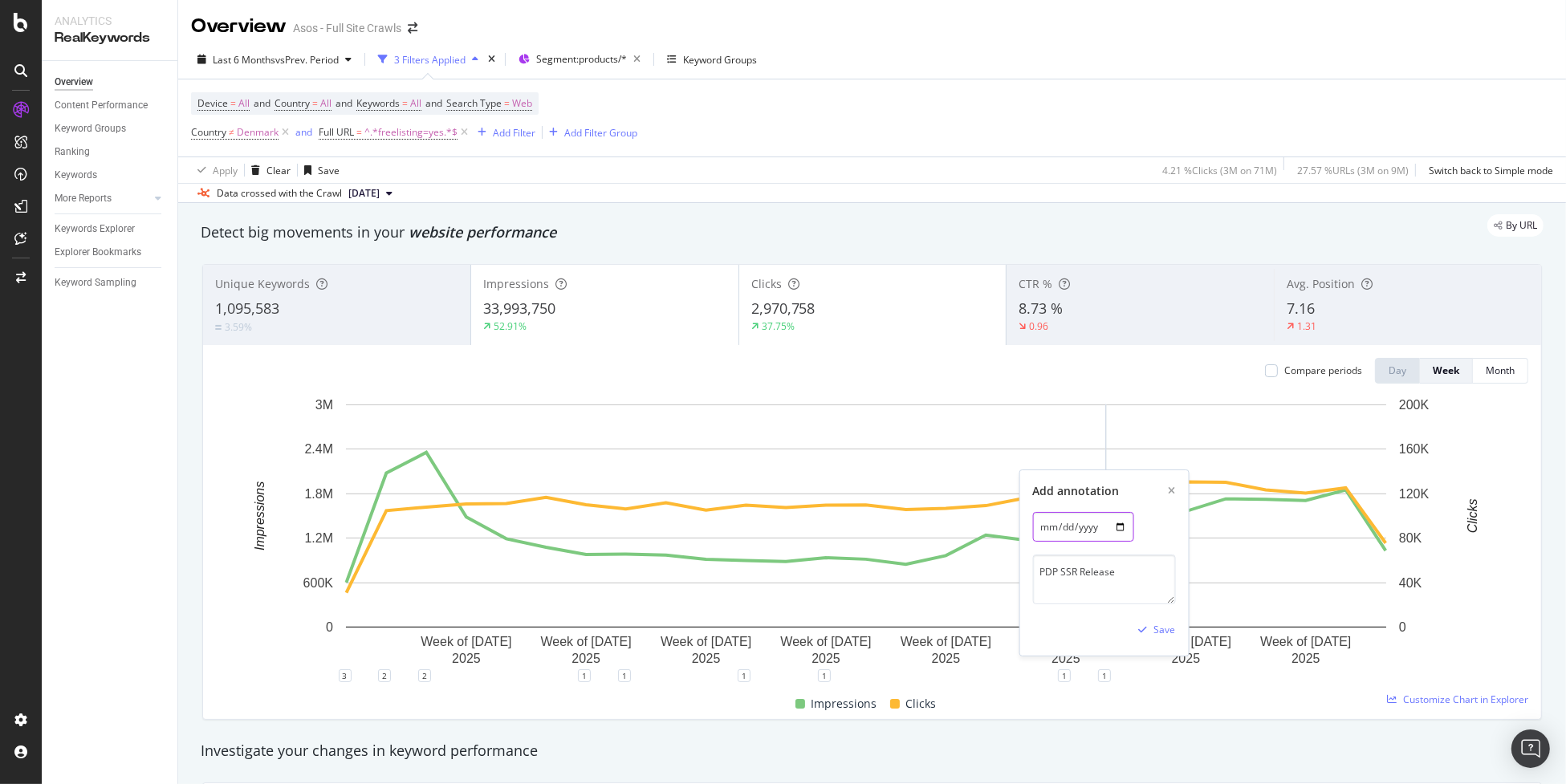
click at [1122, 527] on input "2025-07-11" at bounding box center [1083, 526] width 101 height 30
click at [1164, 633] on div "Save" at bounding box center [1164, 629] width 21 height 14
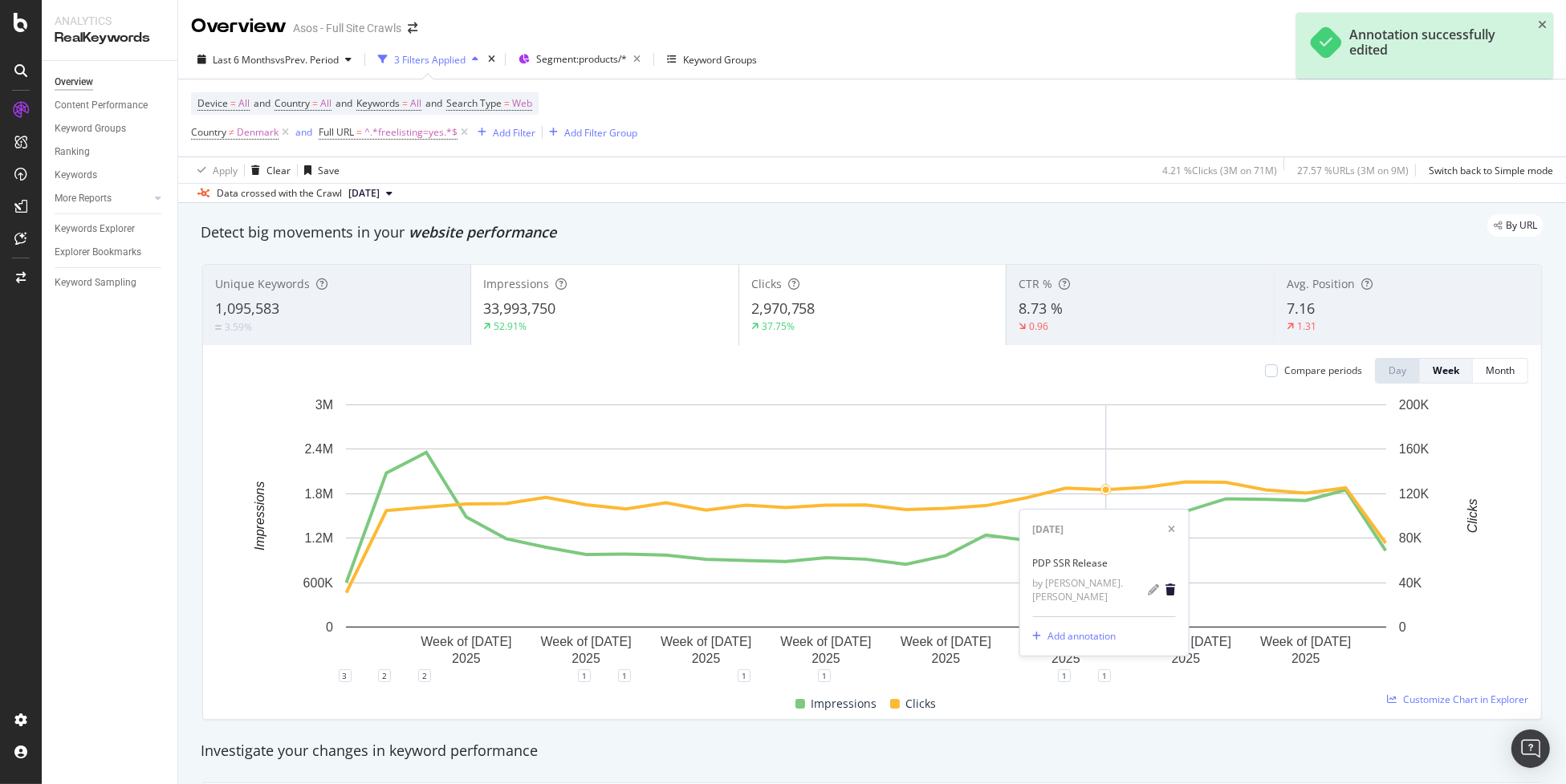
click at [1168, 595] on icon "trash" at bounding box center [1170, 589] width 9 height 11
click at [1138, 675] on div "plus" at bounding box center [1144, 675] width 13 height 13
click at [1156, 532] on input "2025-07-14" at bounding box center [1123, 526] width 101 height 30
click at [1369, 605] on rect "A chart." at bounding box center [866, 516] width 1040 height 223
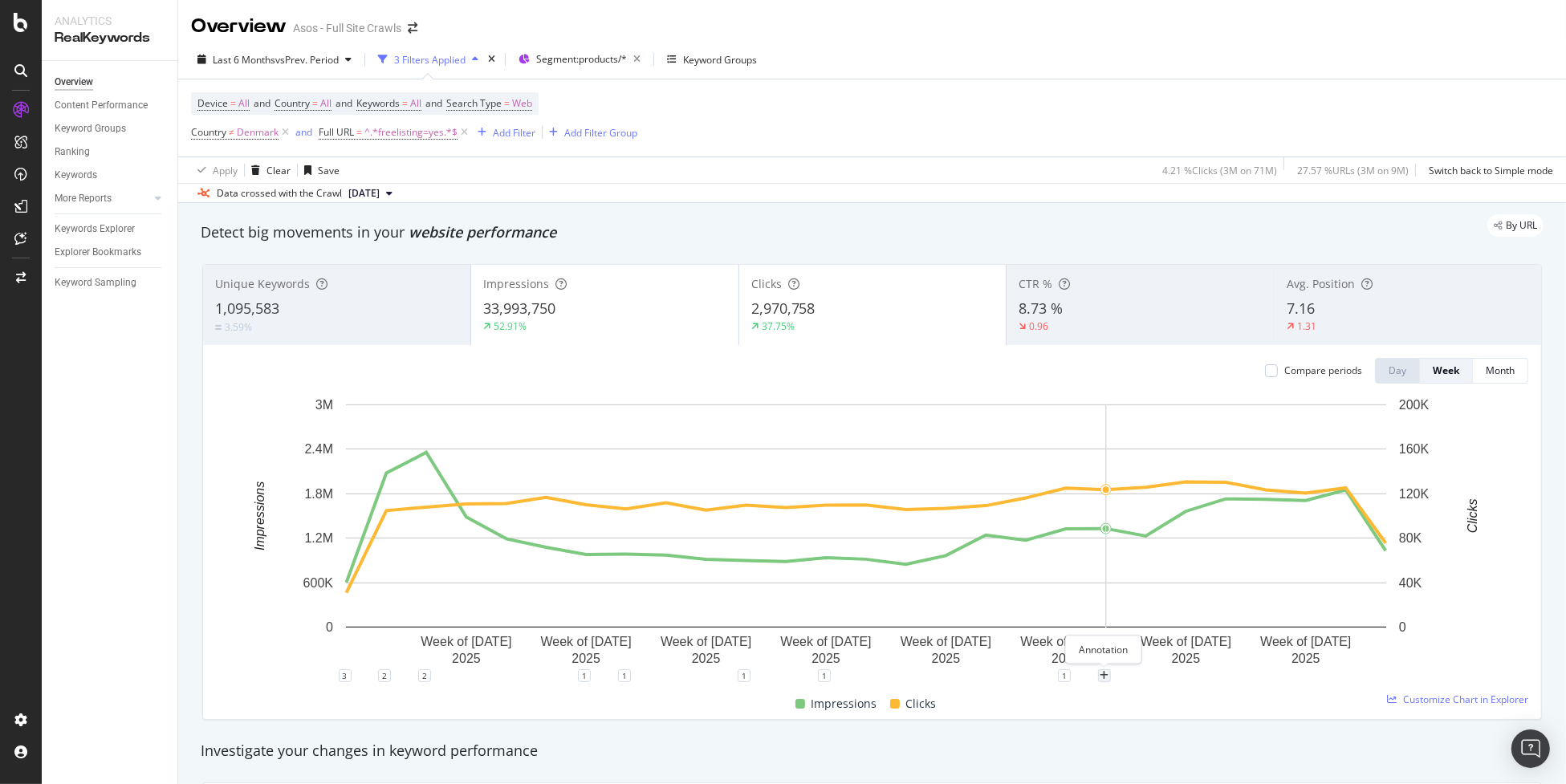
click at [1109, 677] on div "plus" at bounding box center [1104, 675] width 13 height 13
click at [1116, 526] on input "2025-07-07" at bounding box center [1083, 526] width 101 height 30
type input "2025-07-11"
click at [1086, 567] on textarea at bounding box center [1104, 580] width 143 height 50
type textarea "PDP SSR All markets"
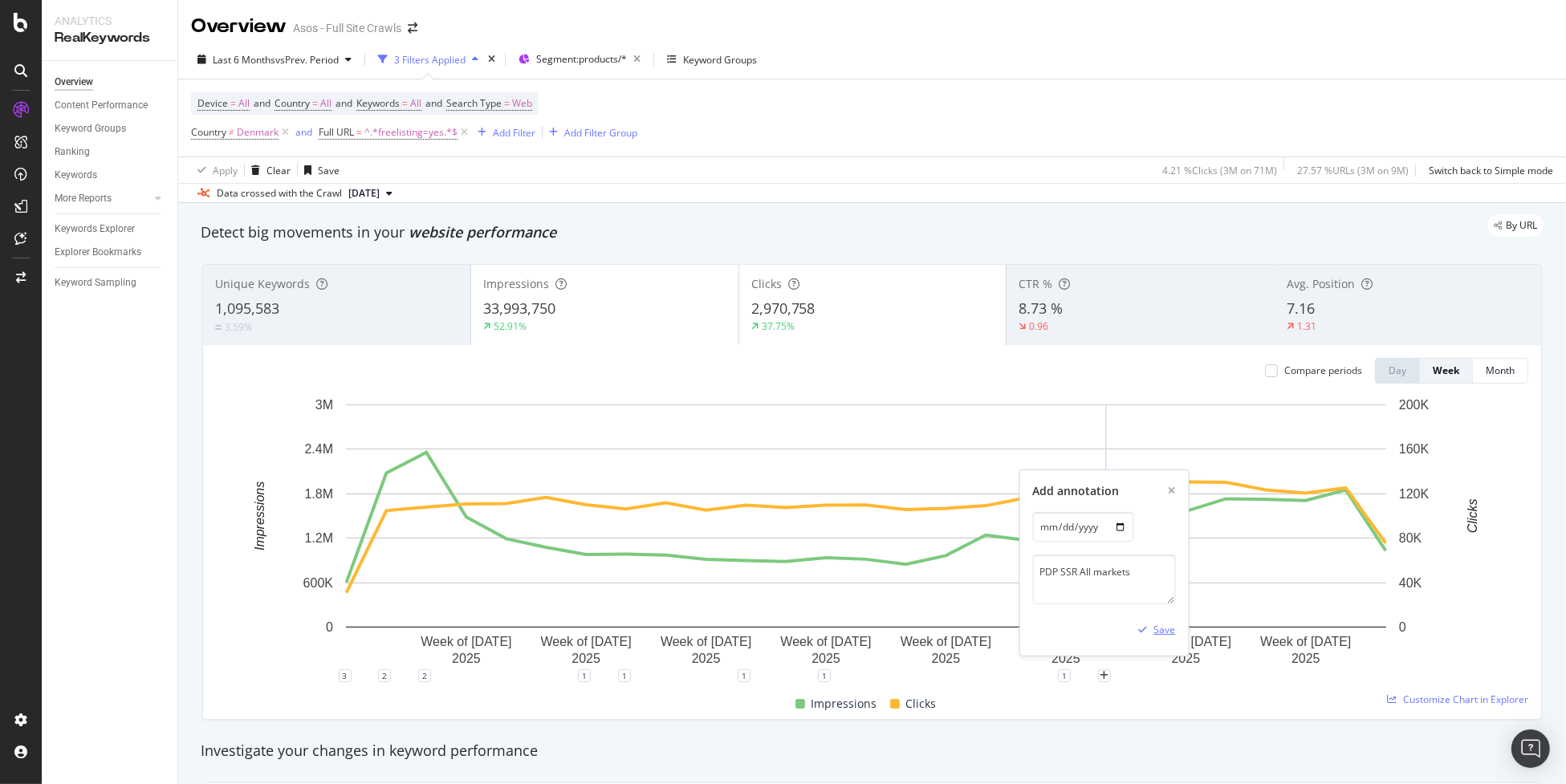
click at [1164, 631] on div "Save" at bounding box center [1164, 629] width 21 height 14
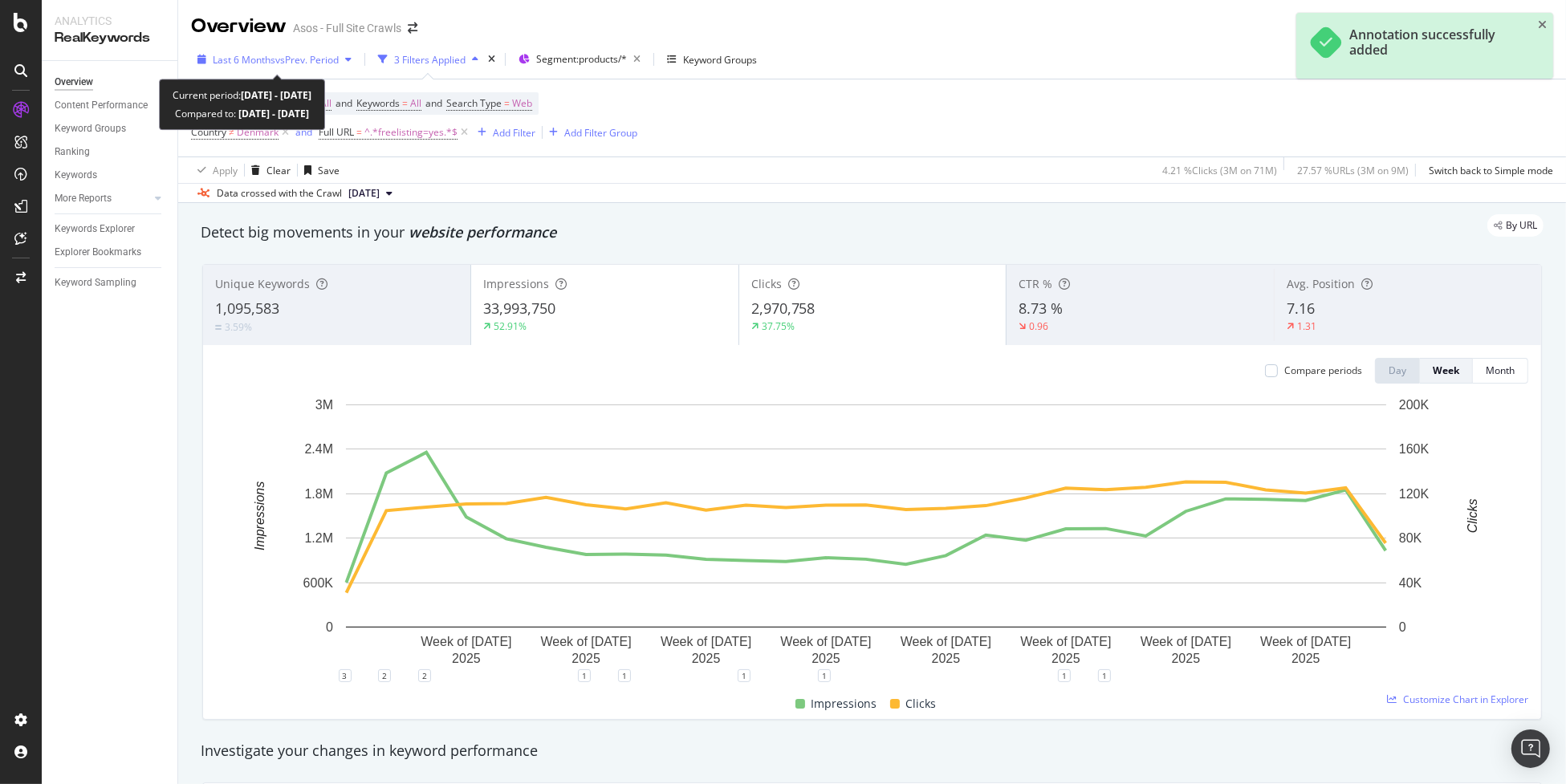
click at [276, 56] on span "vs Prev. Period" at bounding box center [308, 60] width 64 height 14
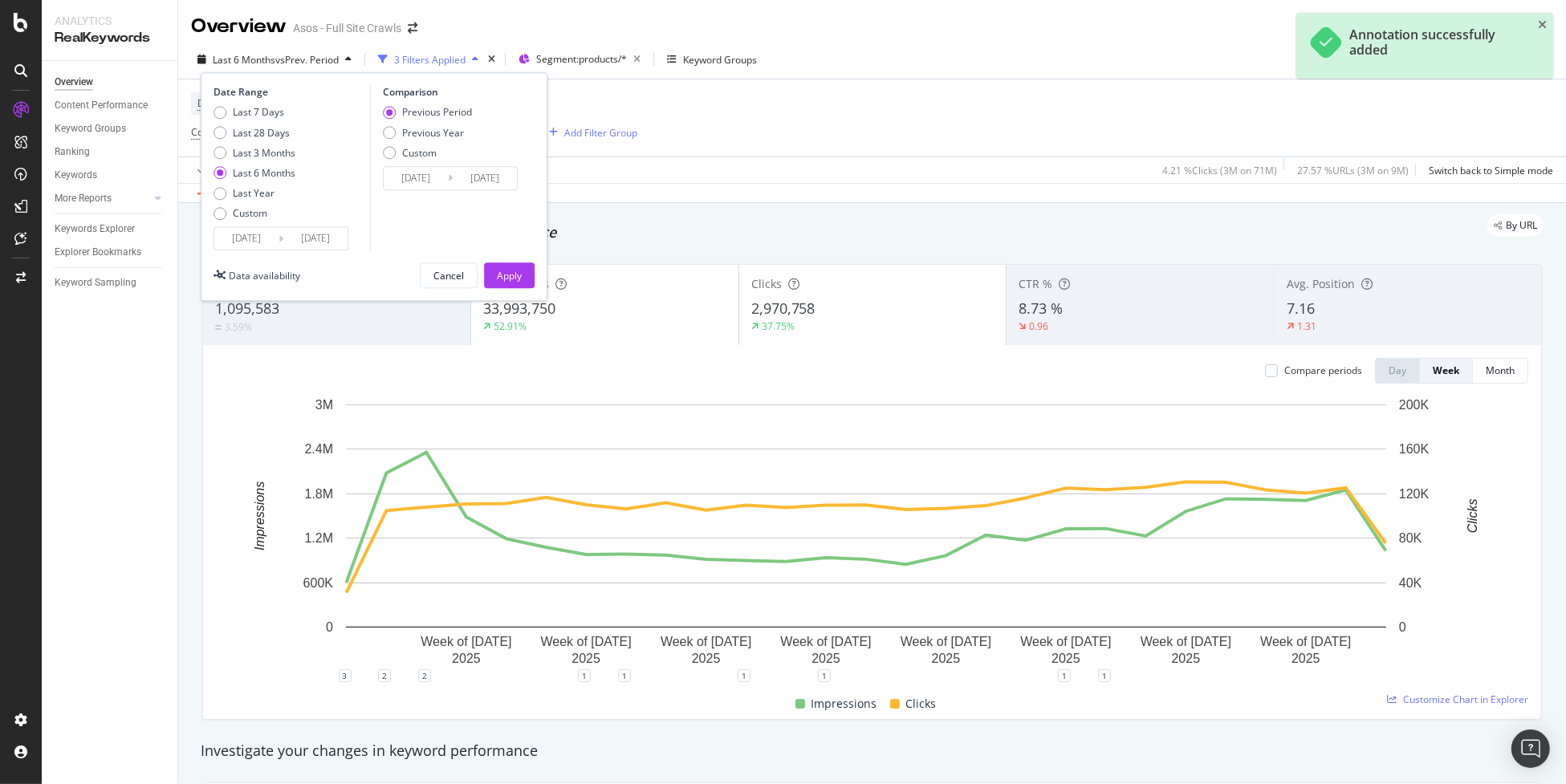
click at [258, 228] on input "2025/03/01" at bounding box center [246, 239] width 64 height 22
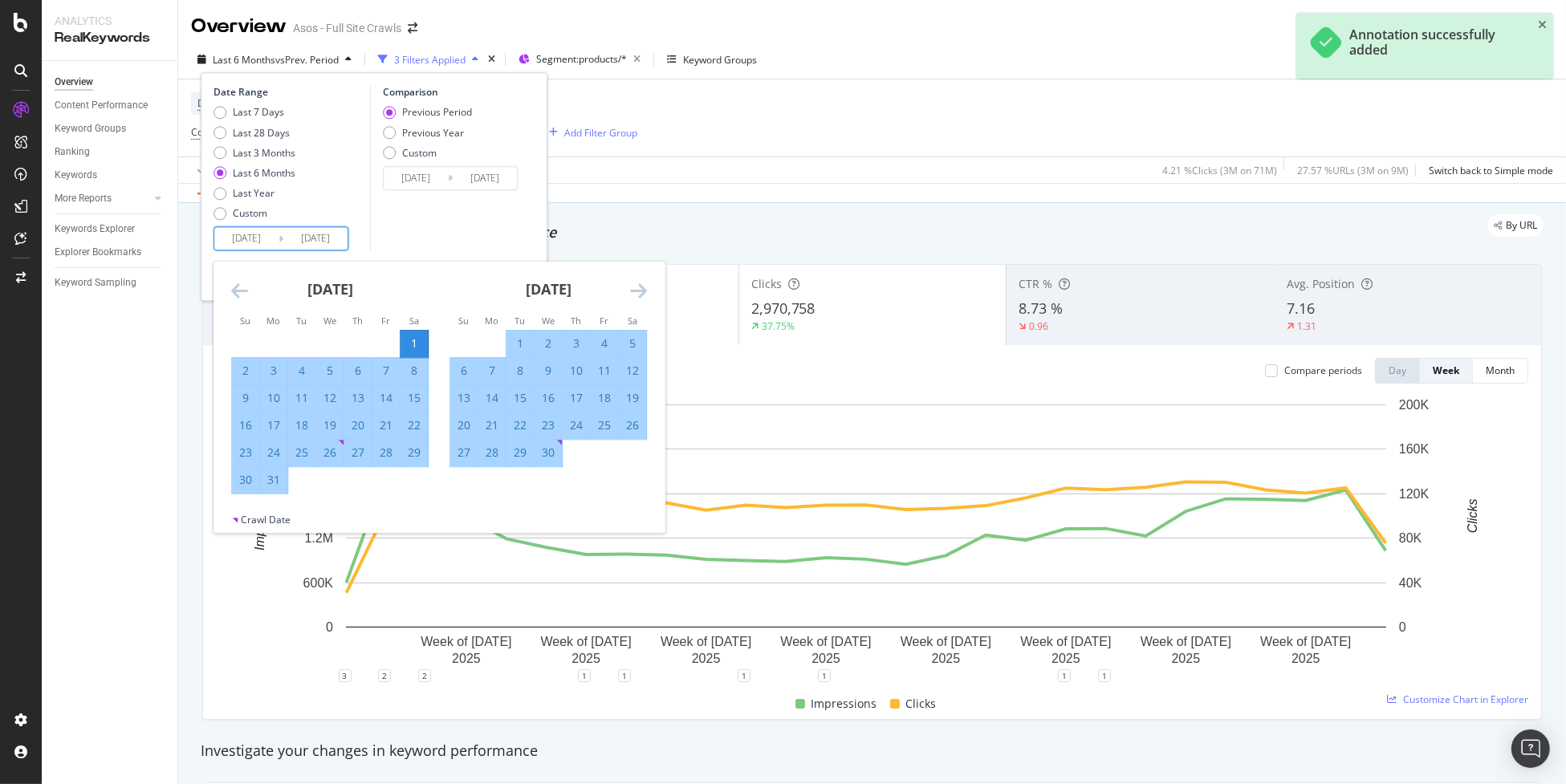
click at [637, 288] on icon "Move forward to switch to the next month." at bounding box center [639, 291] width 17 height 19
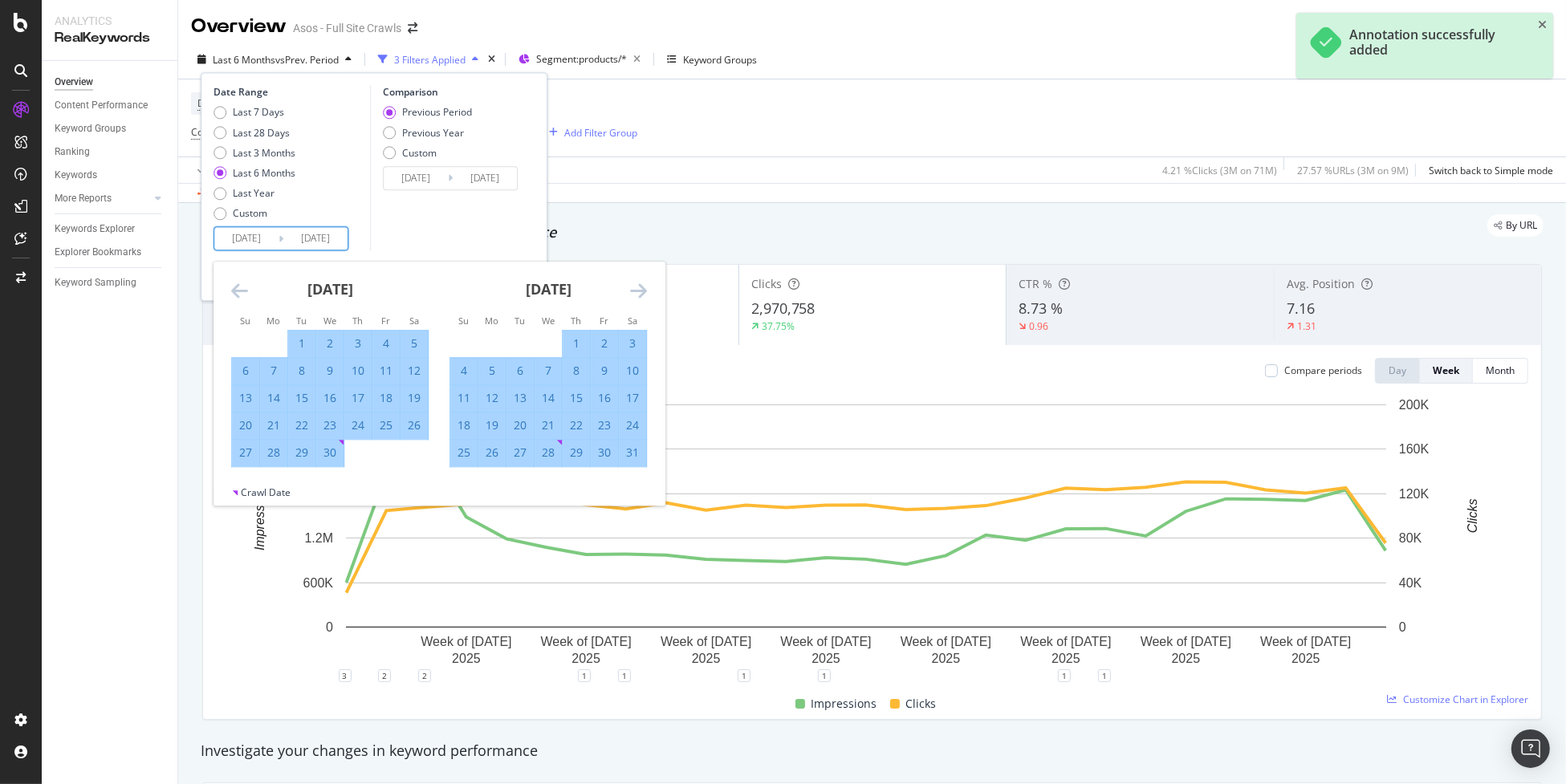
click at [637, 288] on icon "Move forward to switch to the next month." at bounding box center [639, 291] width 17 height 19
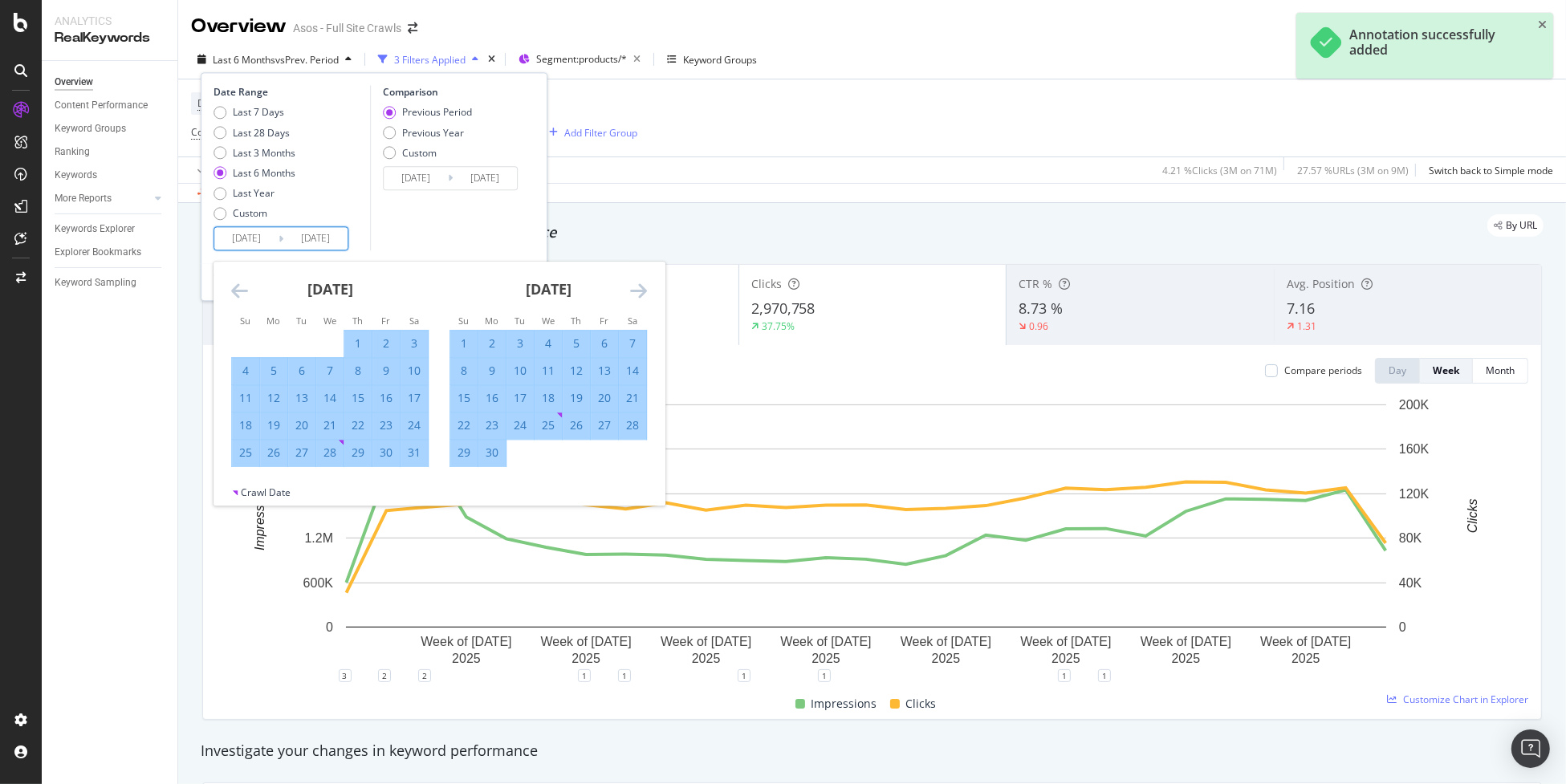
click at [637, 288] on icon "Move forward to switch to the next month." at bounding box center [639, 291] width 17 height 19
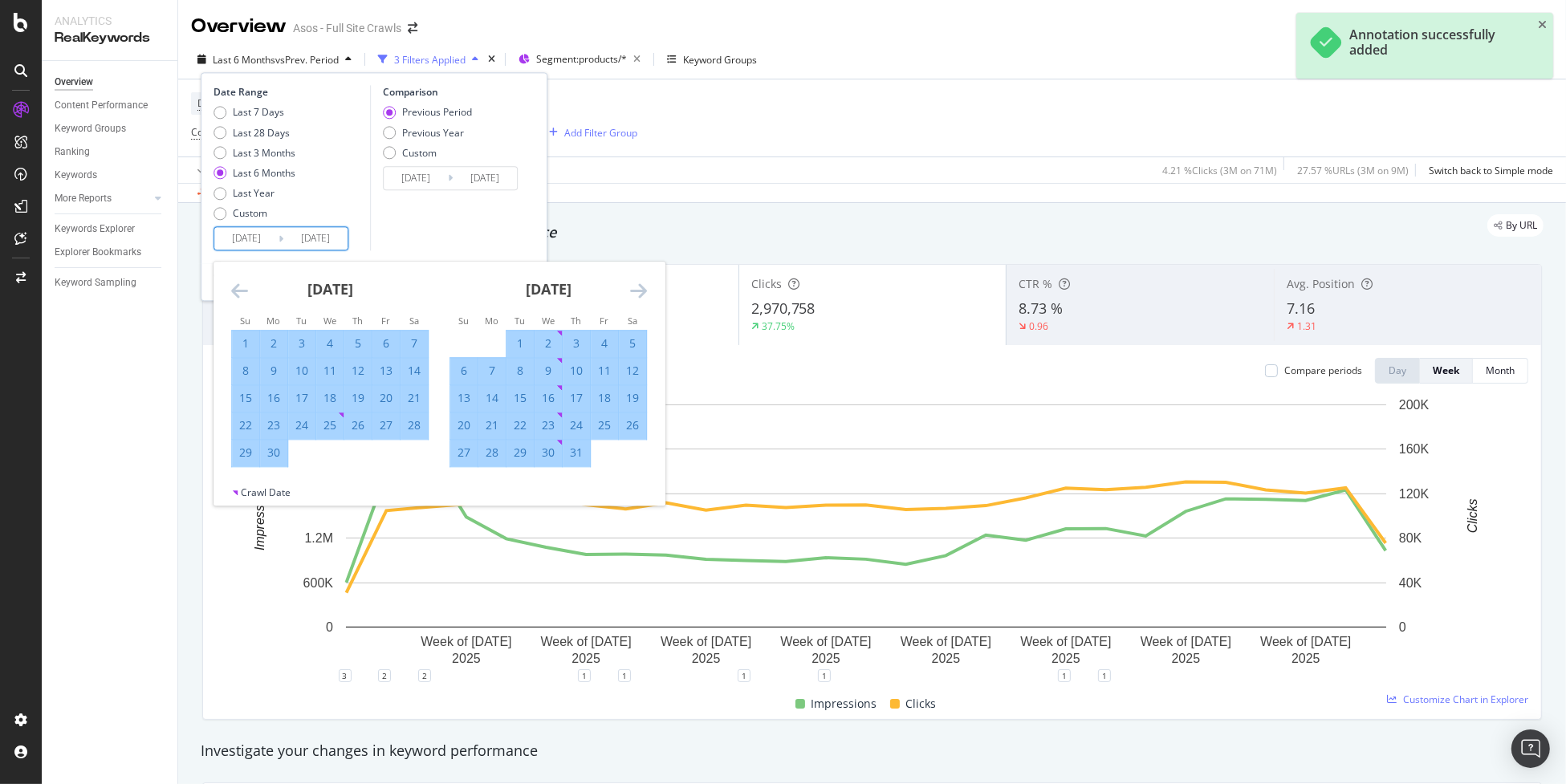
click at [637, 289] on icon "Move forward to switch to the next month." at bounding box center [639, 291] width 17 height 19
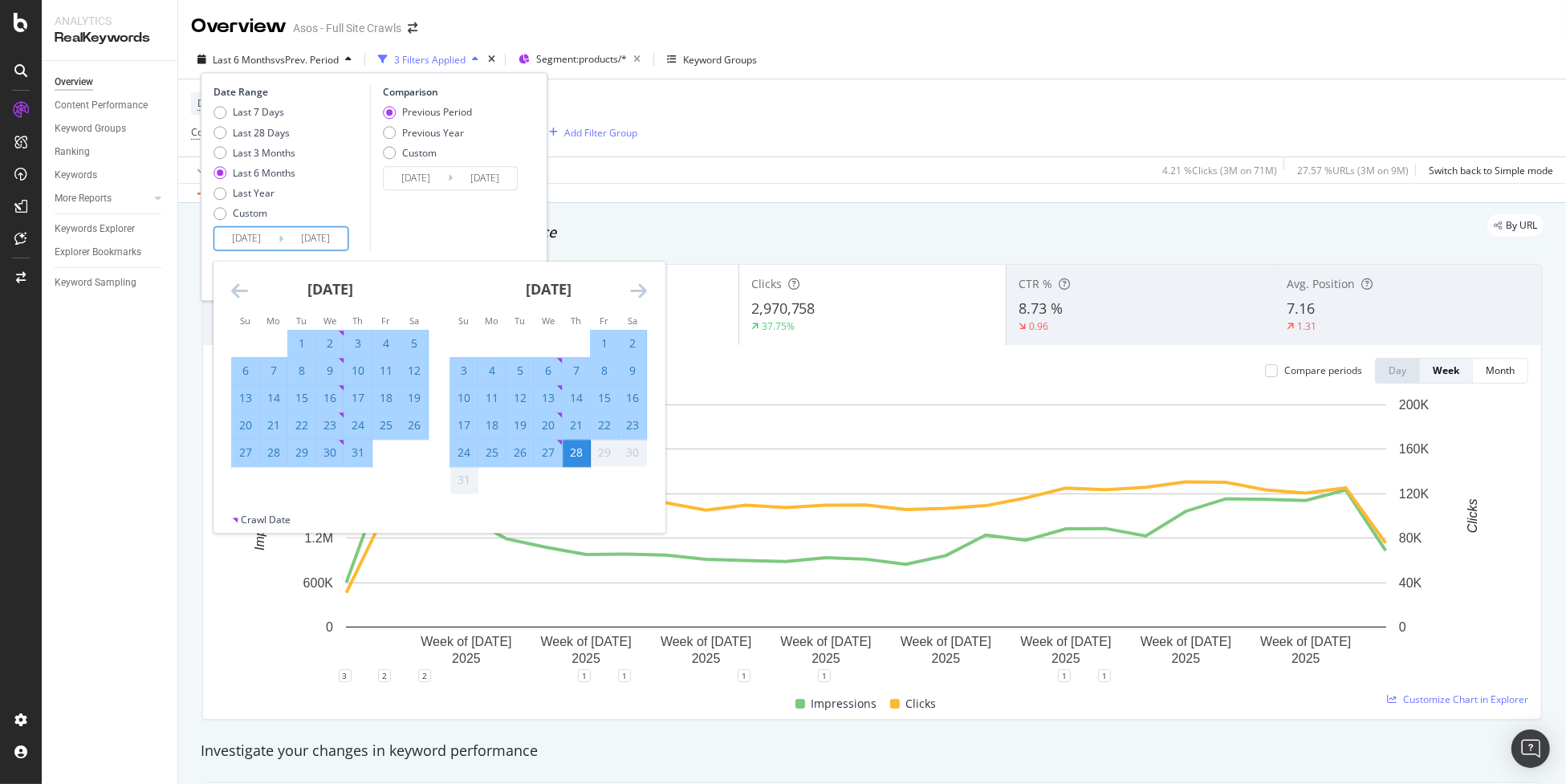
click at [382, 375] on div "11" at bounding box center [387, 371] width 27 height 16
type input "2025/07/11"
type input "2025/05/23"
type input "2025/07/10"
click at [643, 291] on icon "Move forward to switch to the next month." at bounding box center [639, 291] width 17 height 19
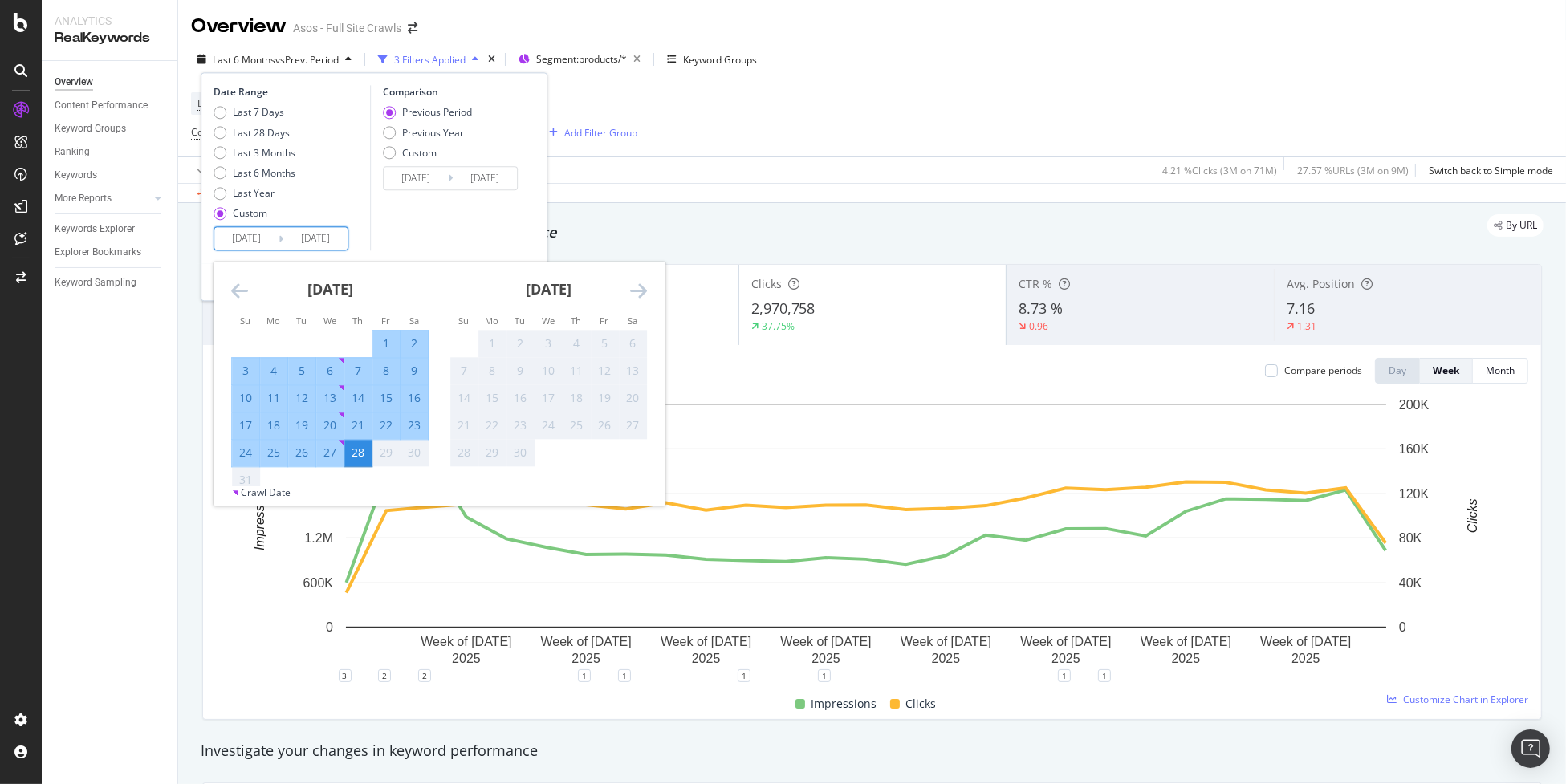
click at [244, 290] on icon "Move backward to switch to the previous month." at bounding box center [240, 291] width 17 height 19
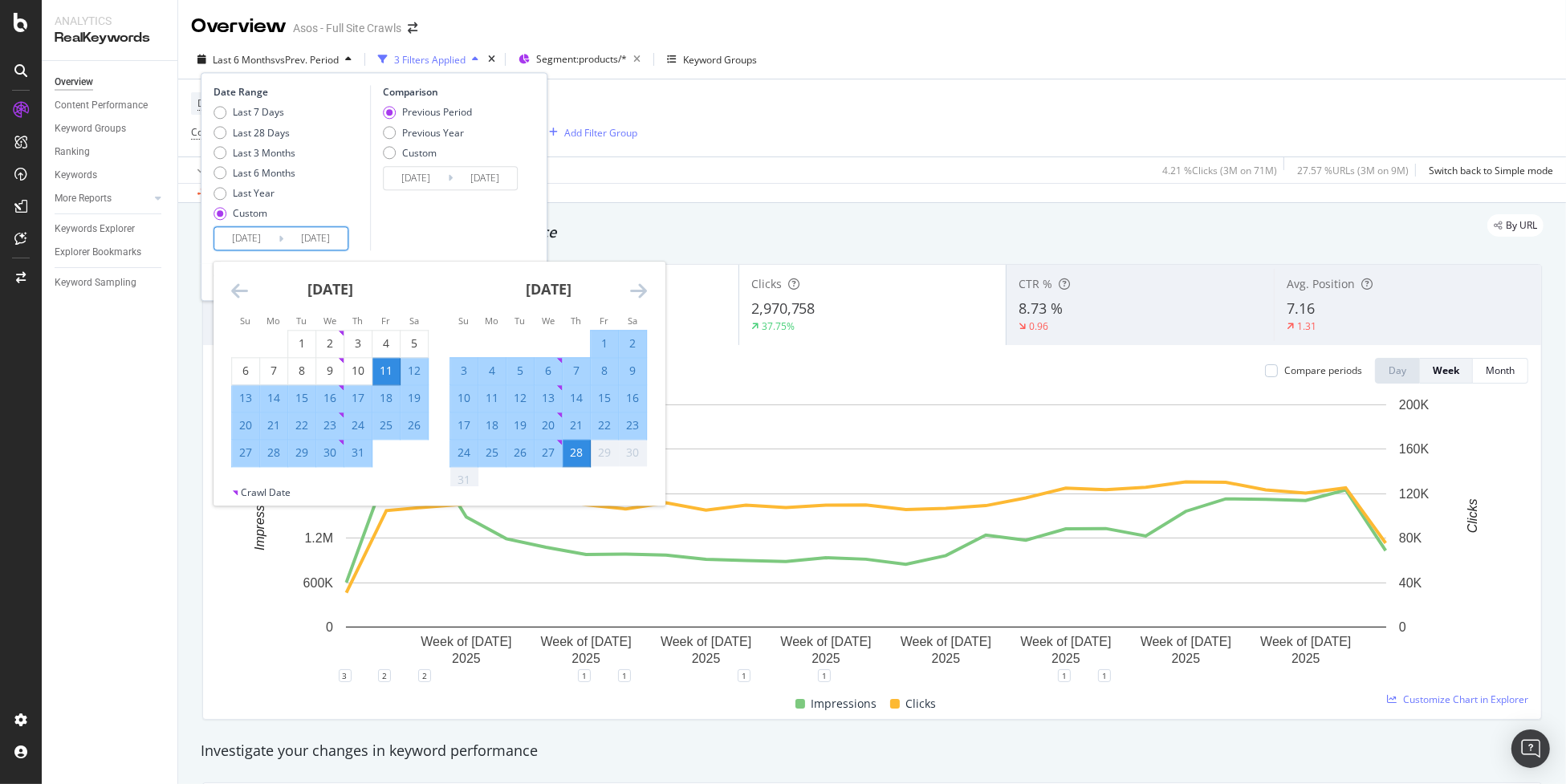
click at [387, 228] on div "Comparison Previous Period Previous Year Custom 2025/05/23 Navigate forward to …" at bounding box center [447, 168] width 153 height 165
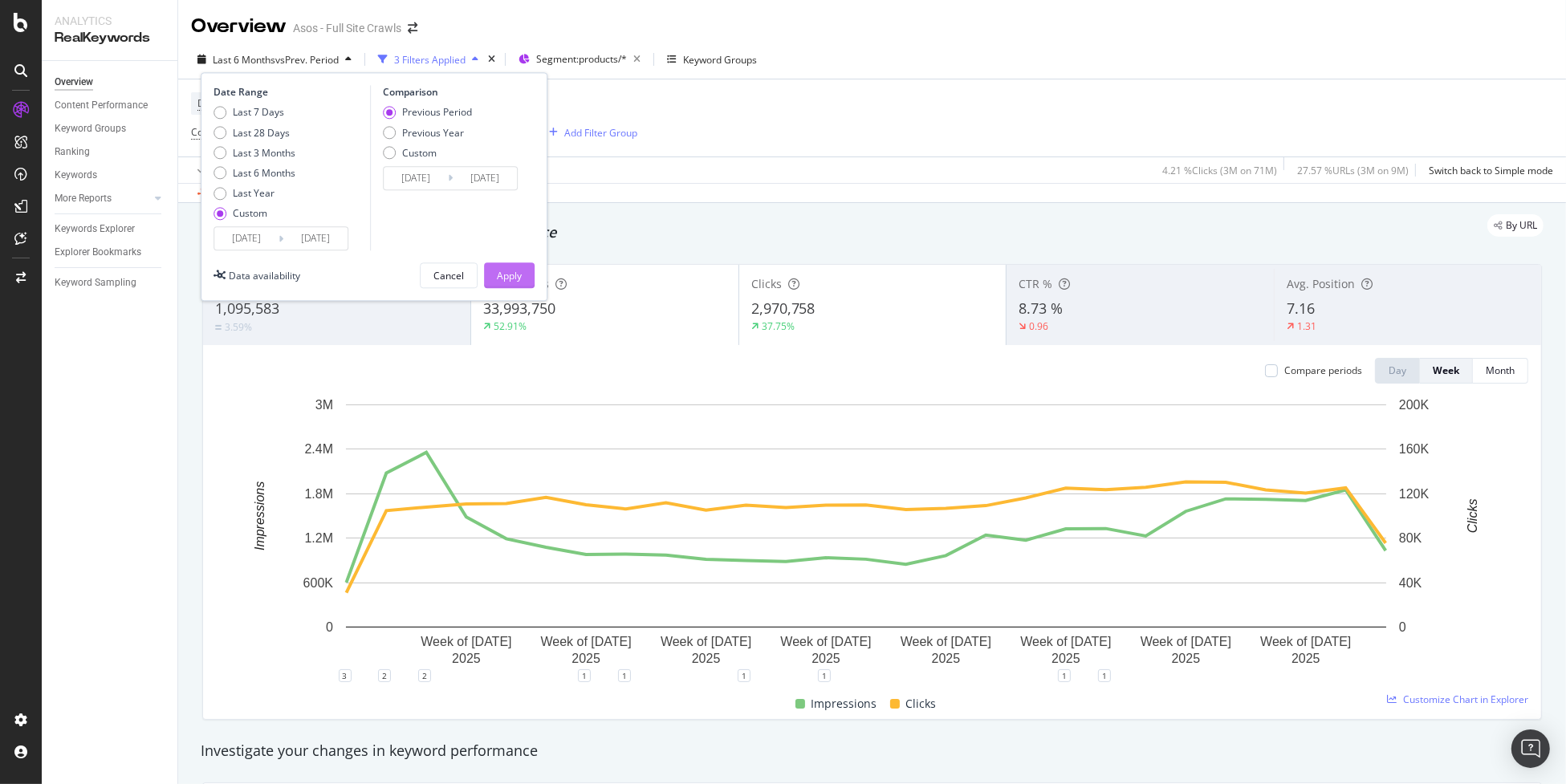
click at [514, 274] on div "Apply" at bounding box center [509, 276] width 25 height 14
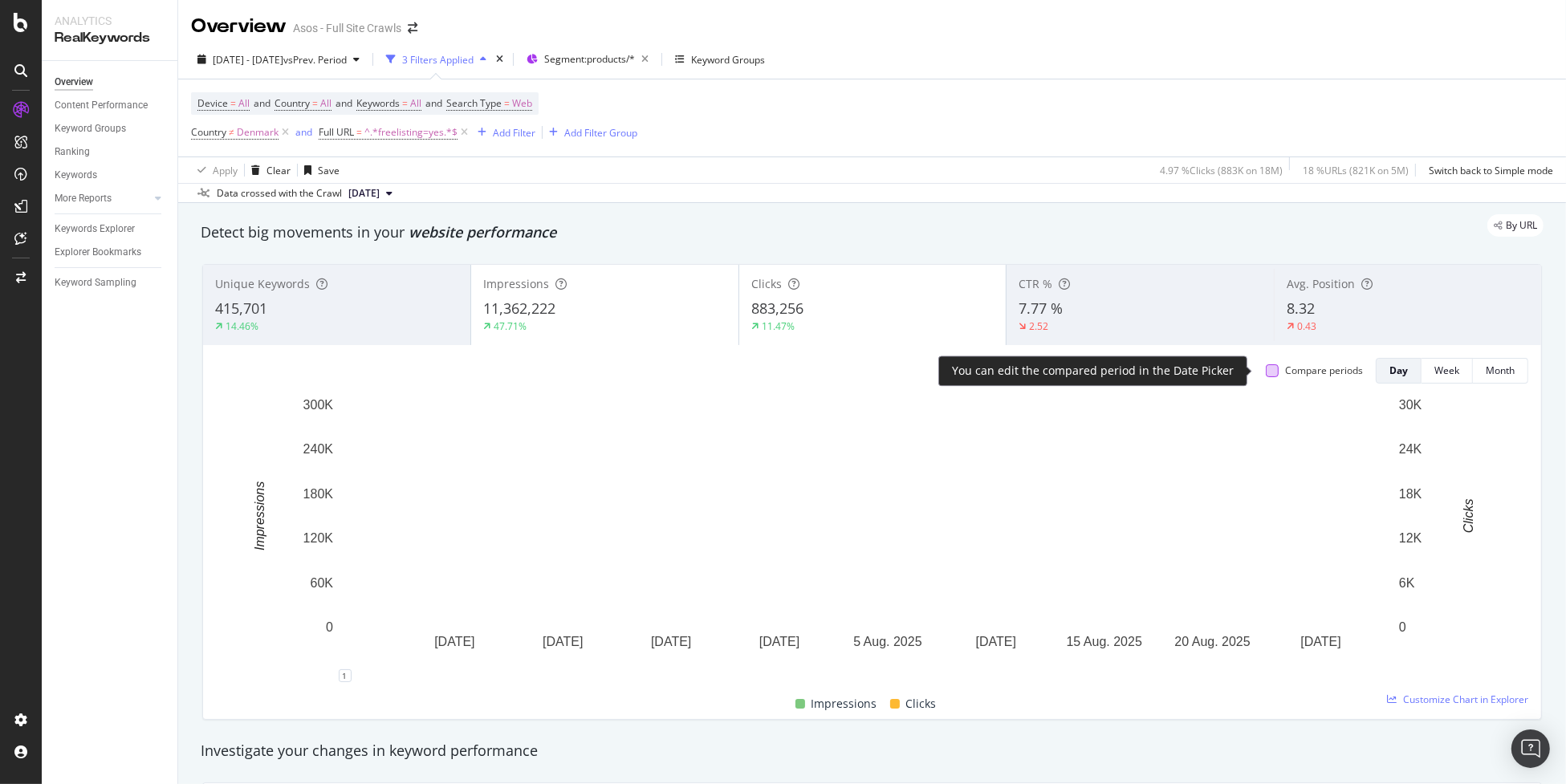
click at [1266, 368] on div at bounding box center [1272, 370] width 13 height 13
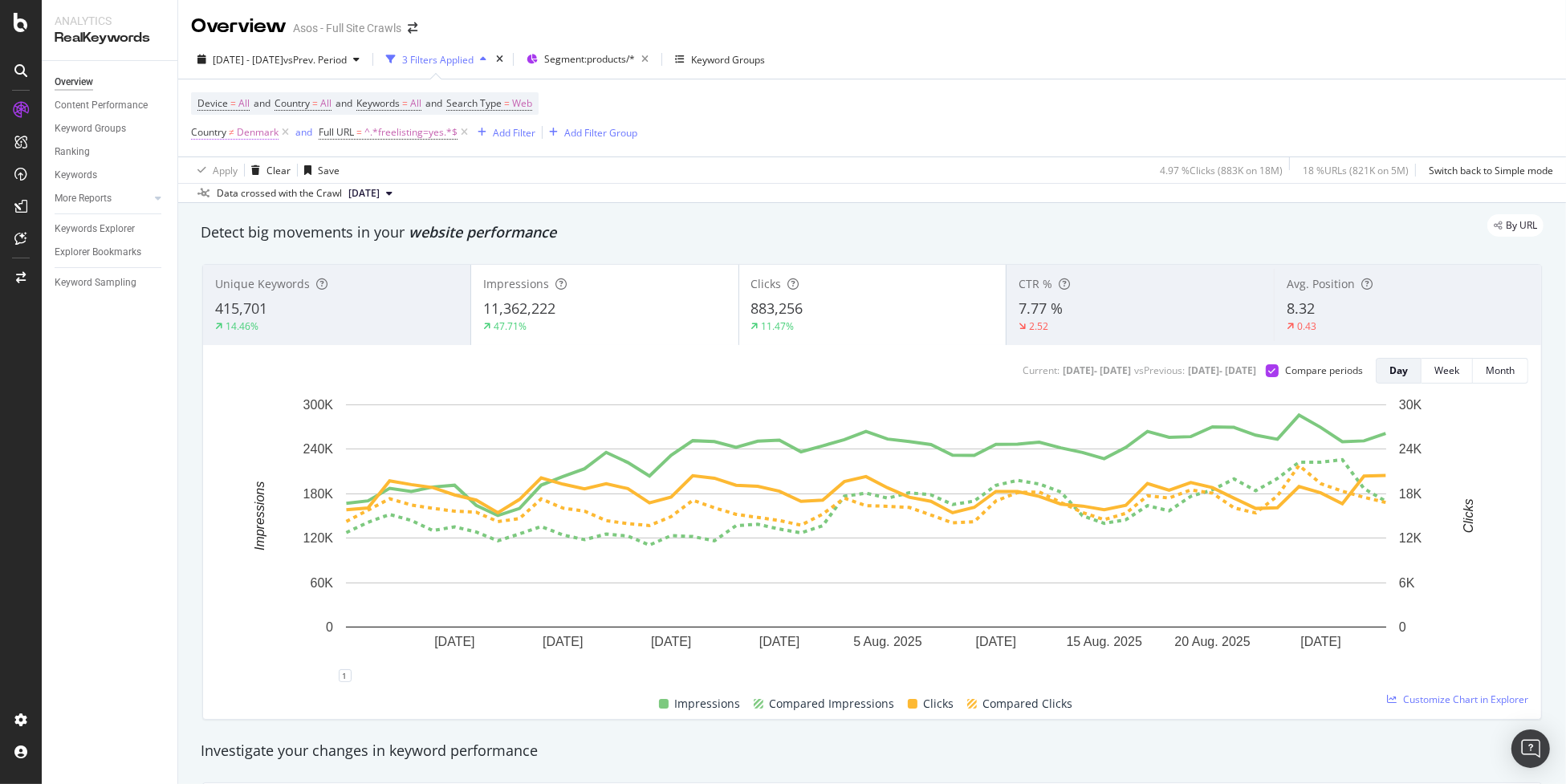
click at [255, 131] on span "Denmark" at bounding box center [258, 132] width 42 height 22
click at [236, 169] on span "Not equal to" at bounding box center [233, 171] width 55 height 14
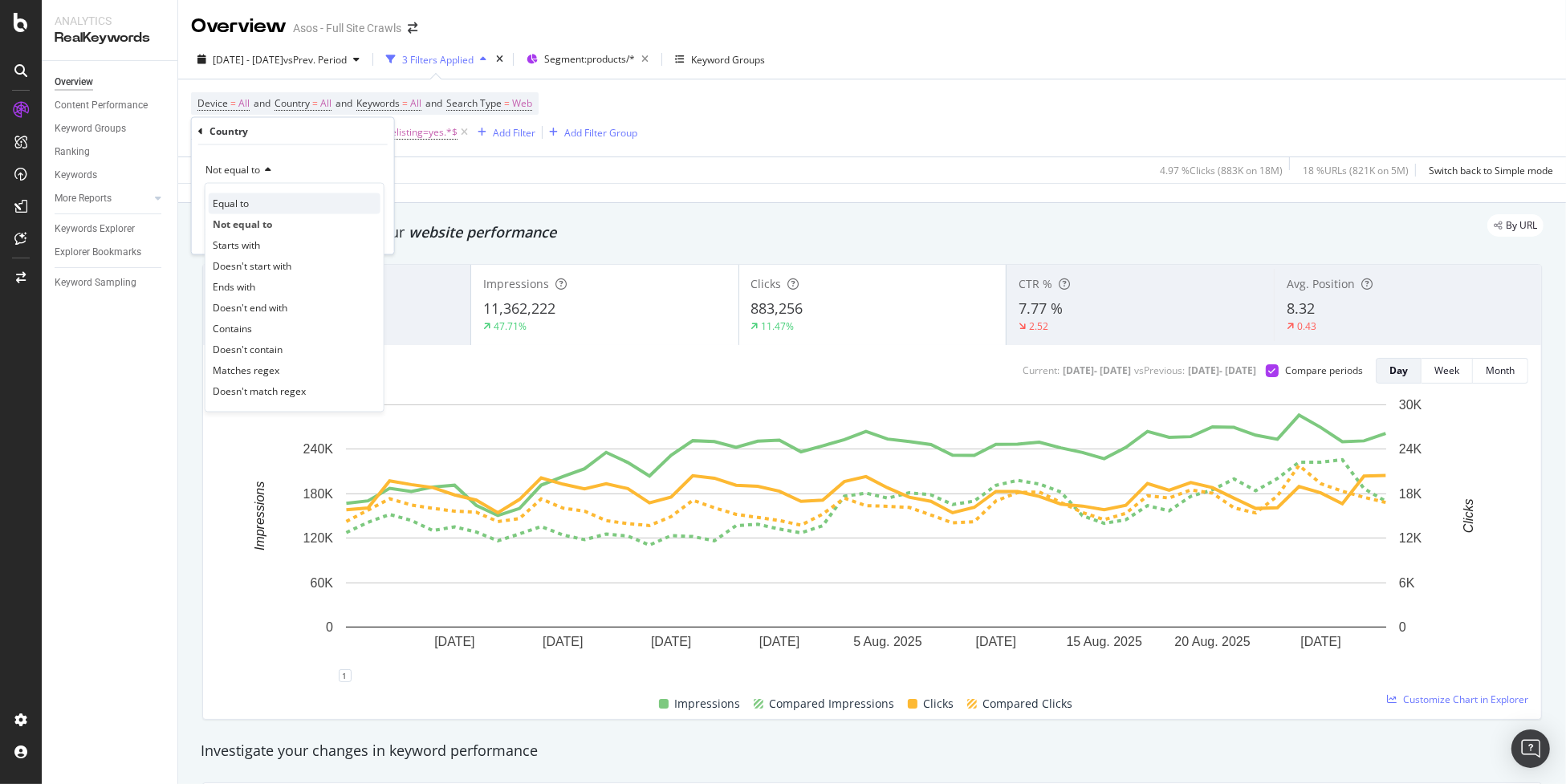
click at [262, 203] on div "Equal to" at bounding box center [295, 204] width 172 height 21
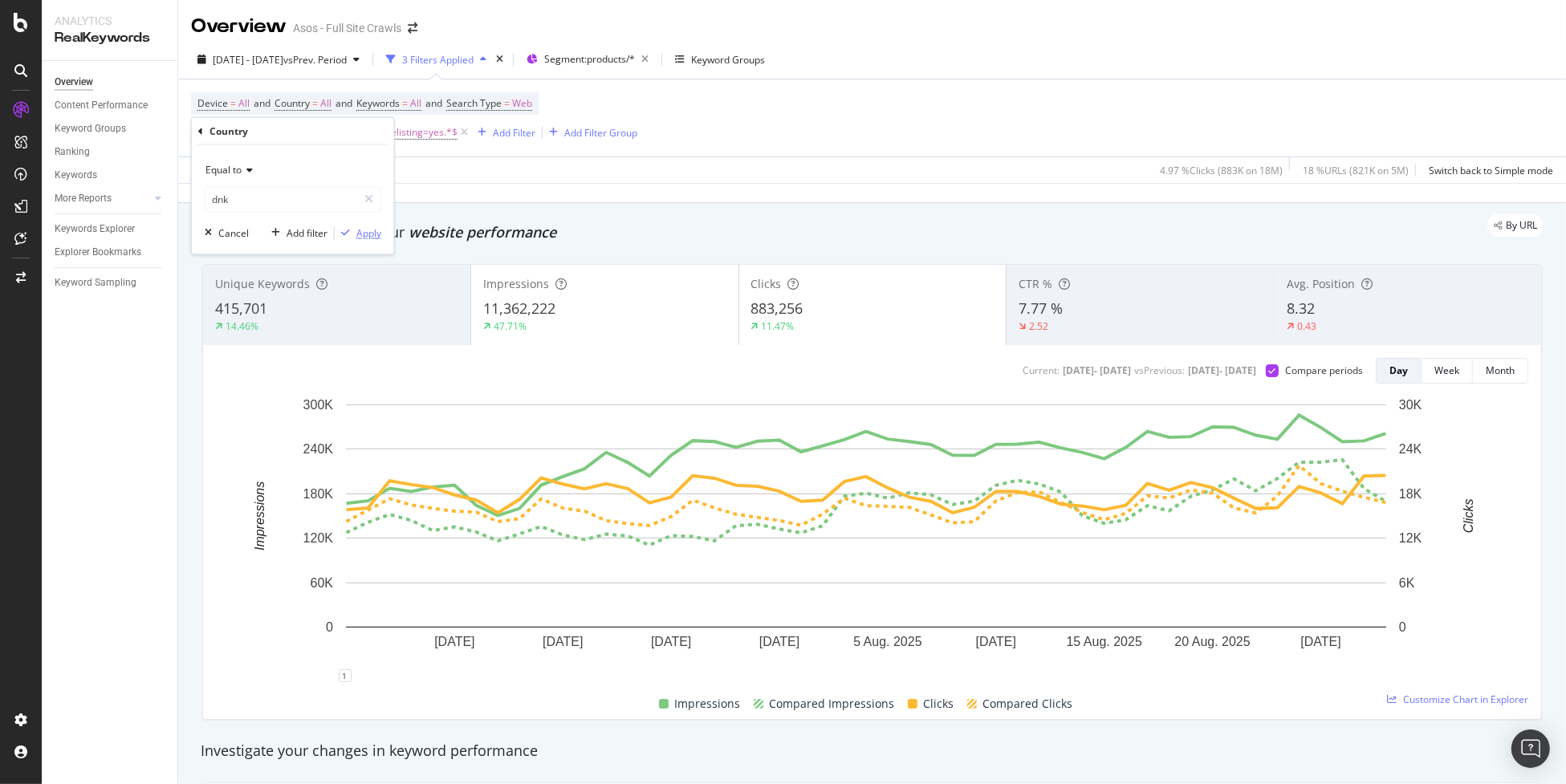
click at [369, 228] on div "Apply" at bounding box center [369, 234] width 25 height 14
click at [375, 232] on div "By URL" at bounding box center [864, 225] width 1359 height 22
